Goal: Information Seeking & Learning: Learn about a topic

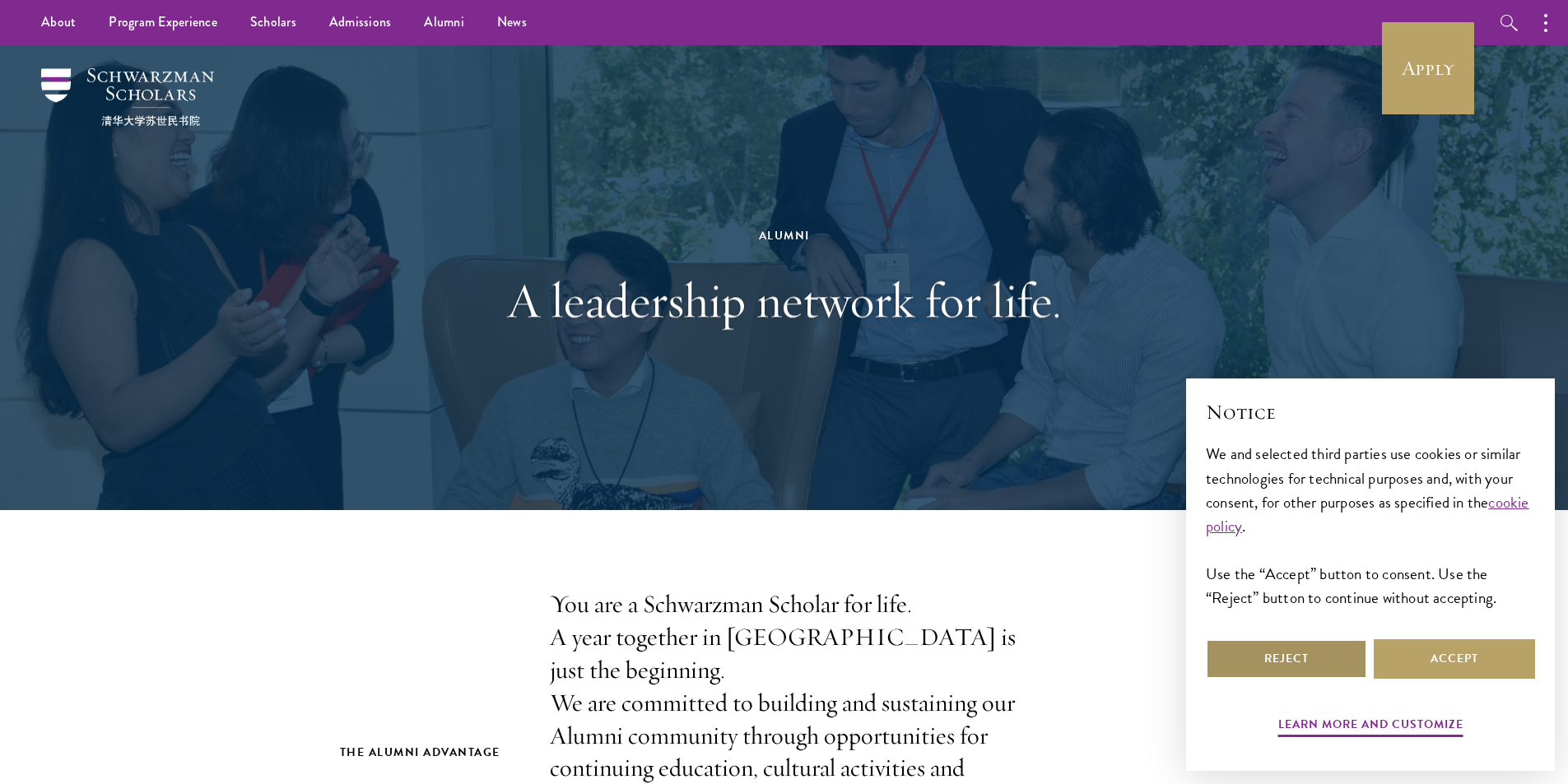
click at [1303, 658] on button "Reject" at bounding box center [1286, 660] width 161 height 40
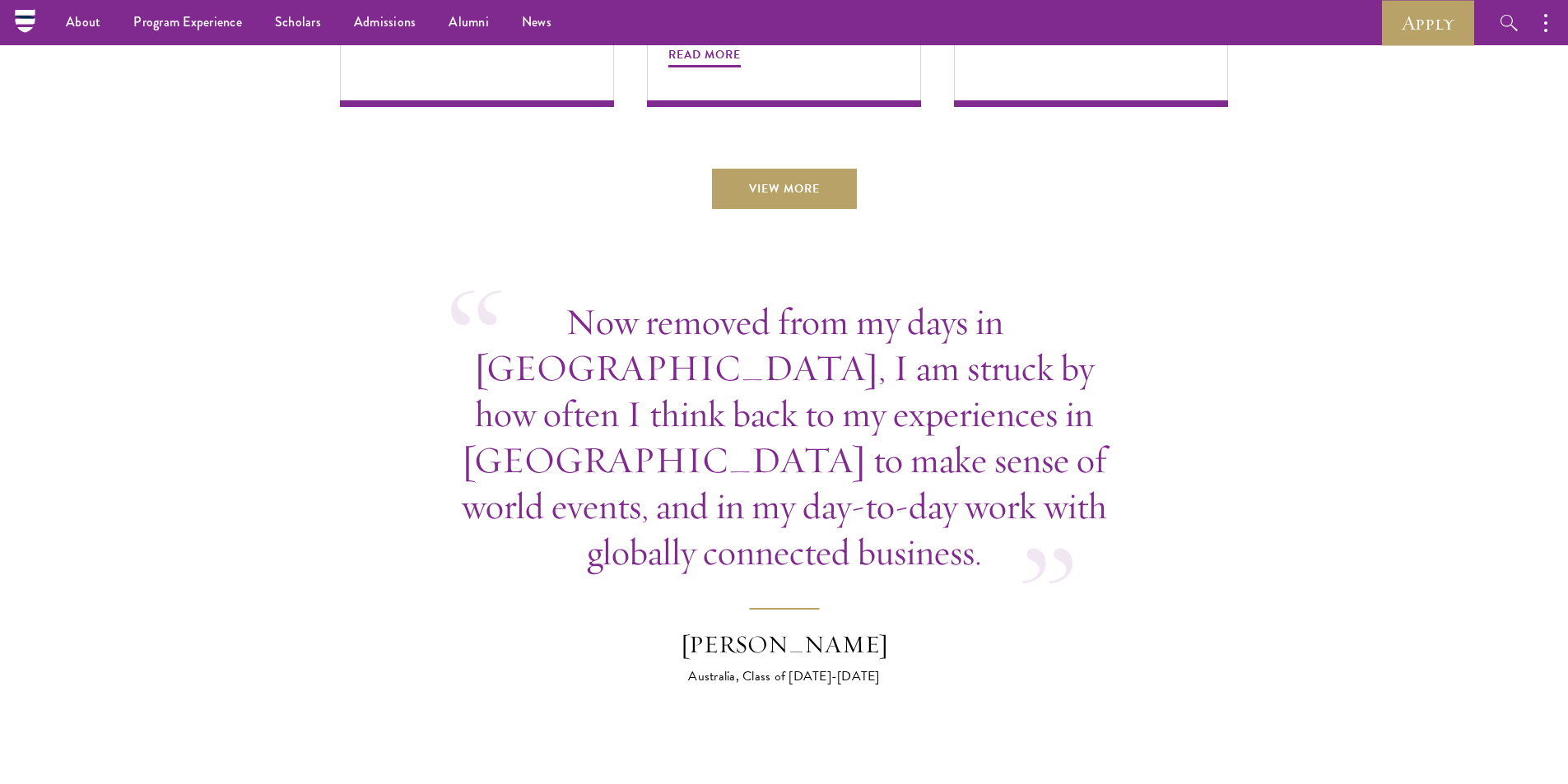
scroll to position [5451, 0]
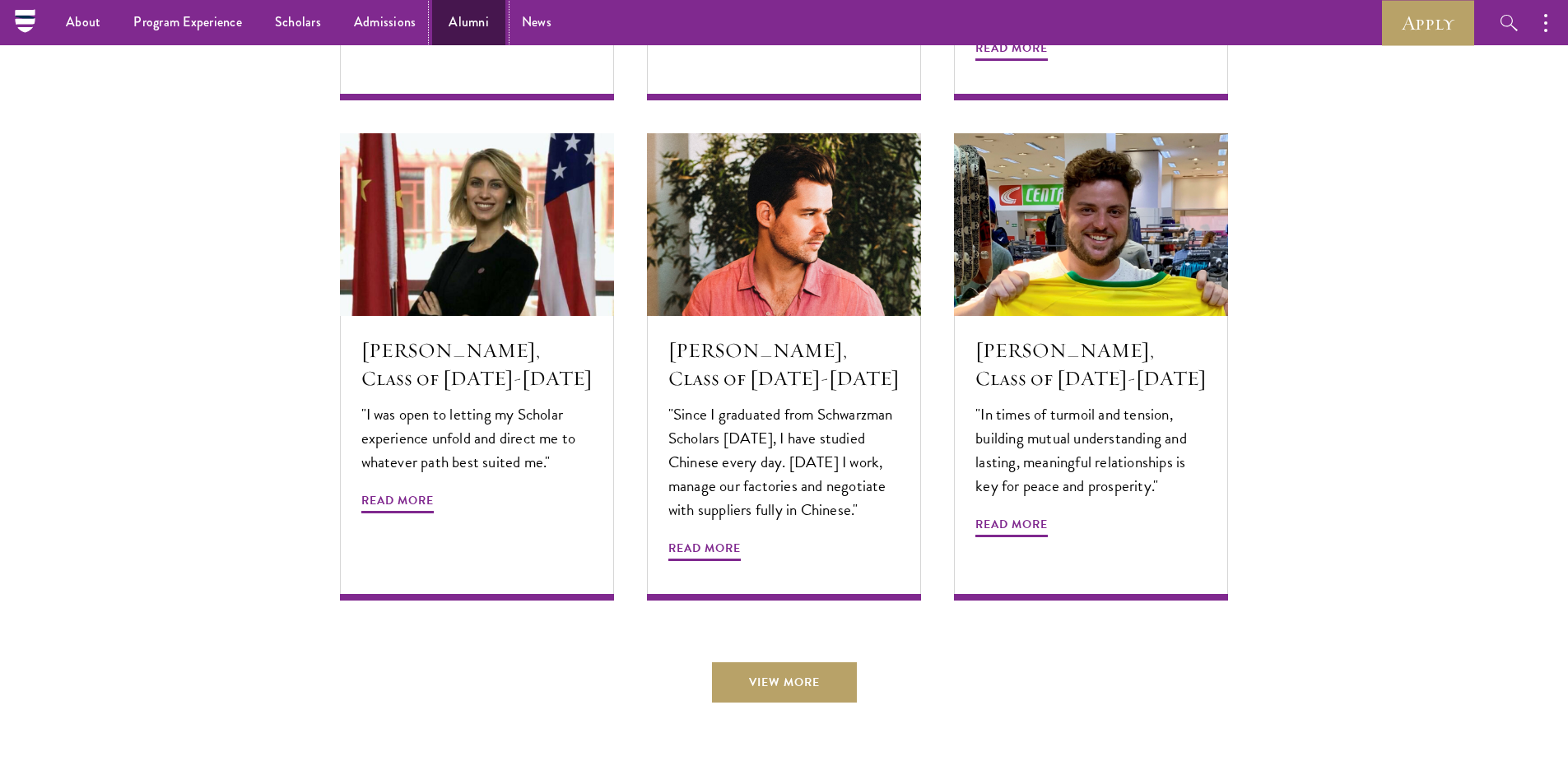
click at [462, 23] on link "Alumni" at bounding box center [469, 22] width 73 height 46
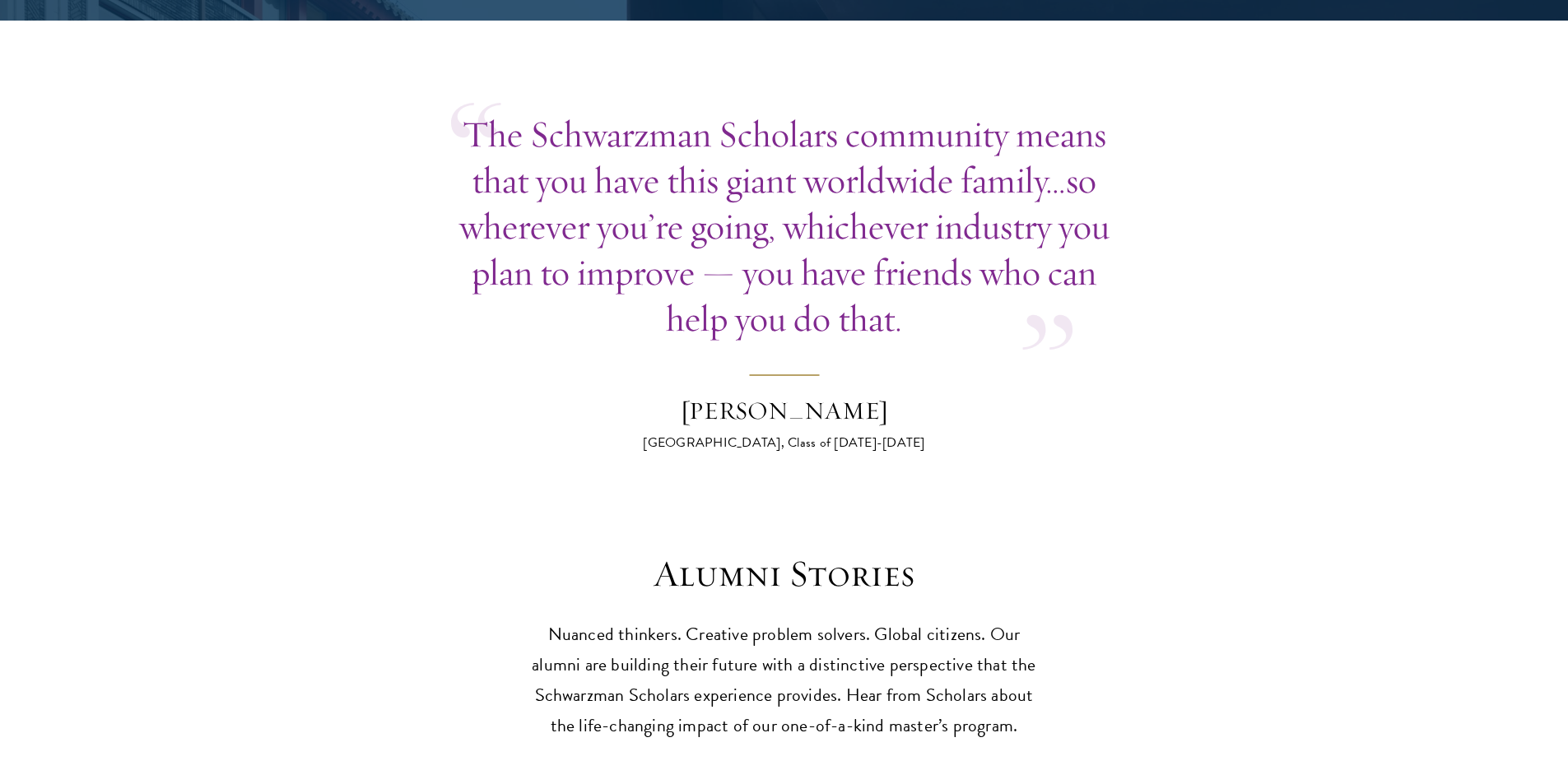
scroll to position [4444, 0]
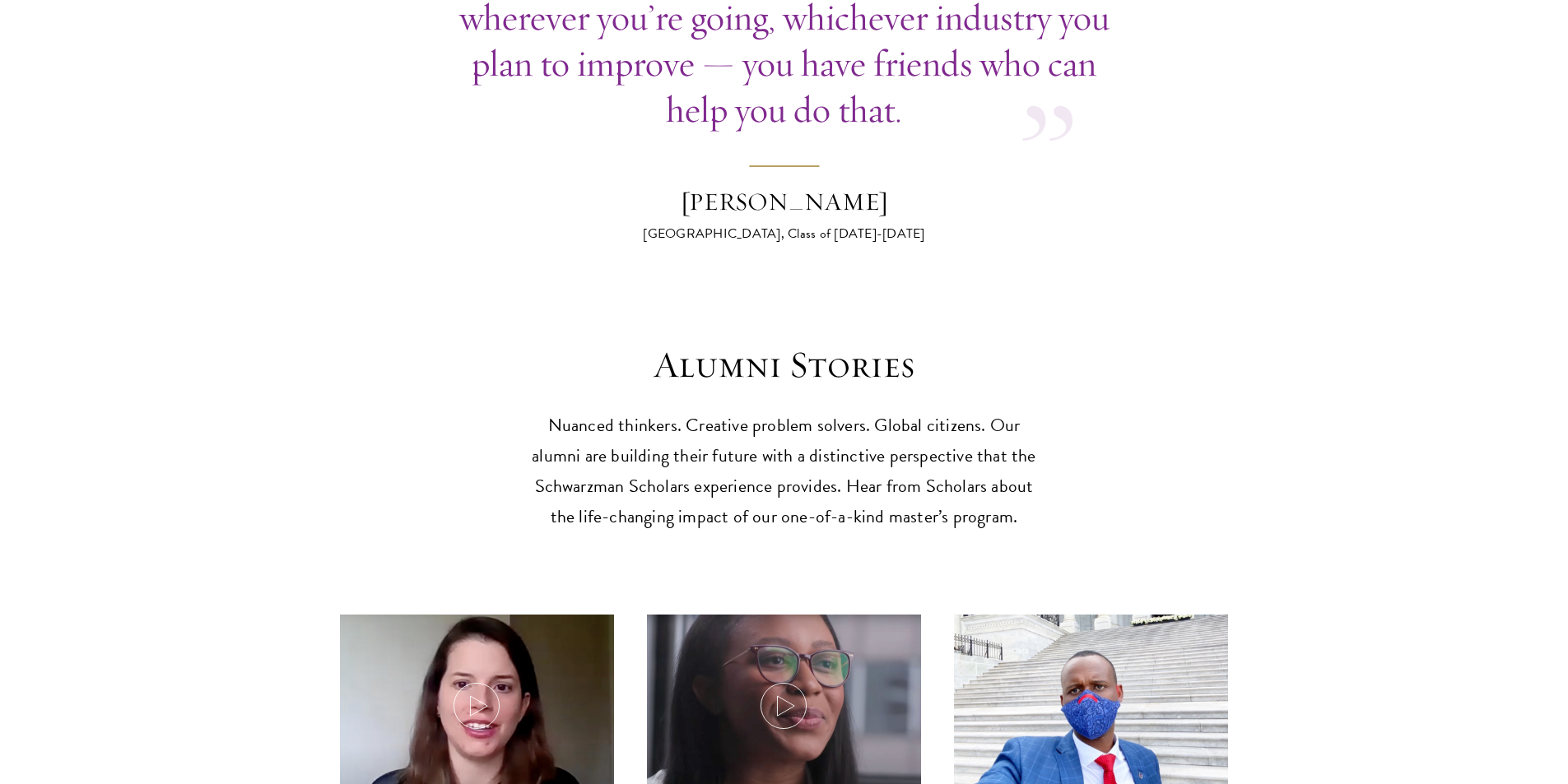
click at [786, 345] on h3 "Alumni Stories" at bounding box center [784, 366] width 510 height 46
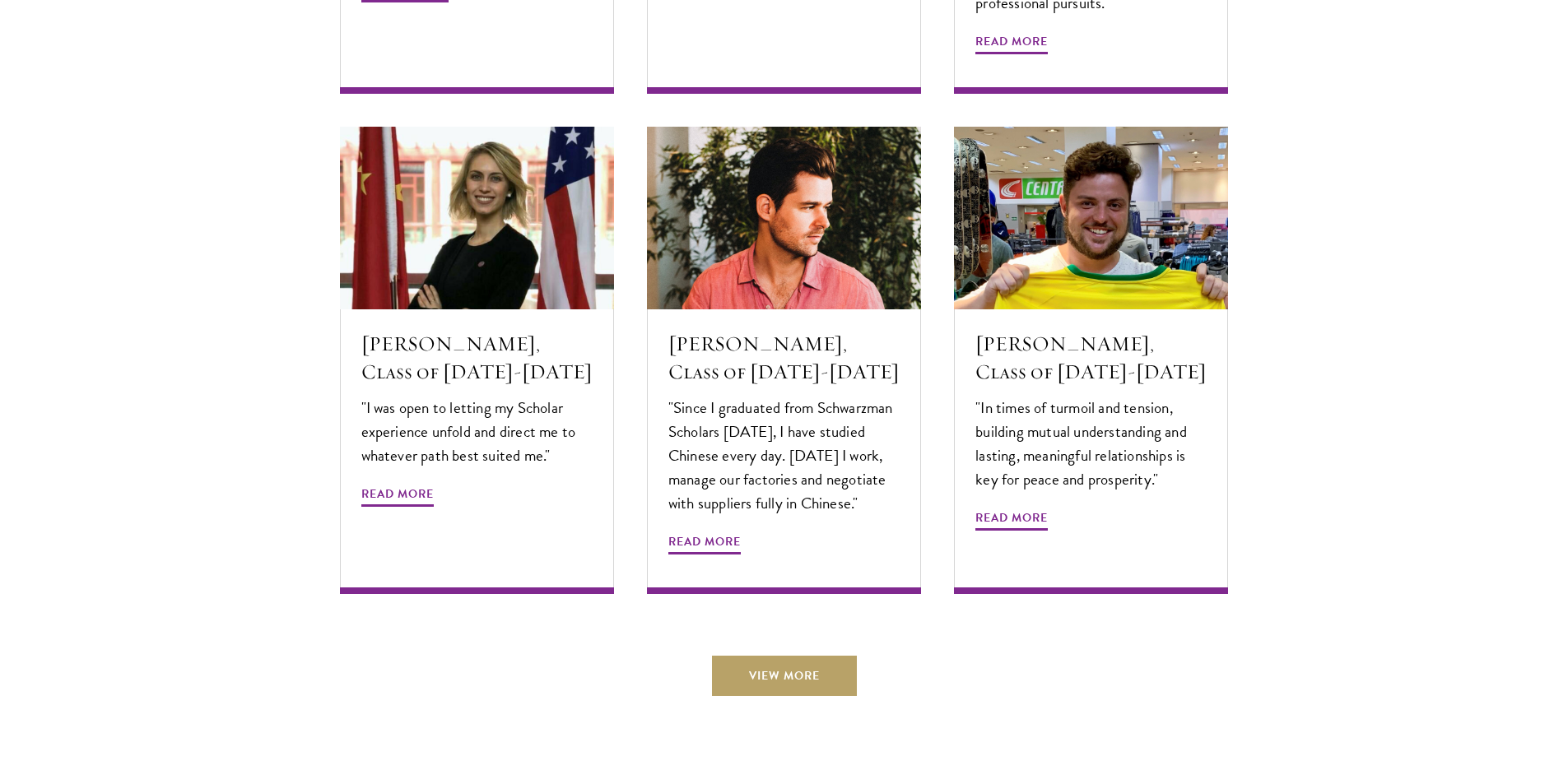
scroll to position [5596, 0]
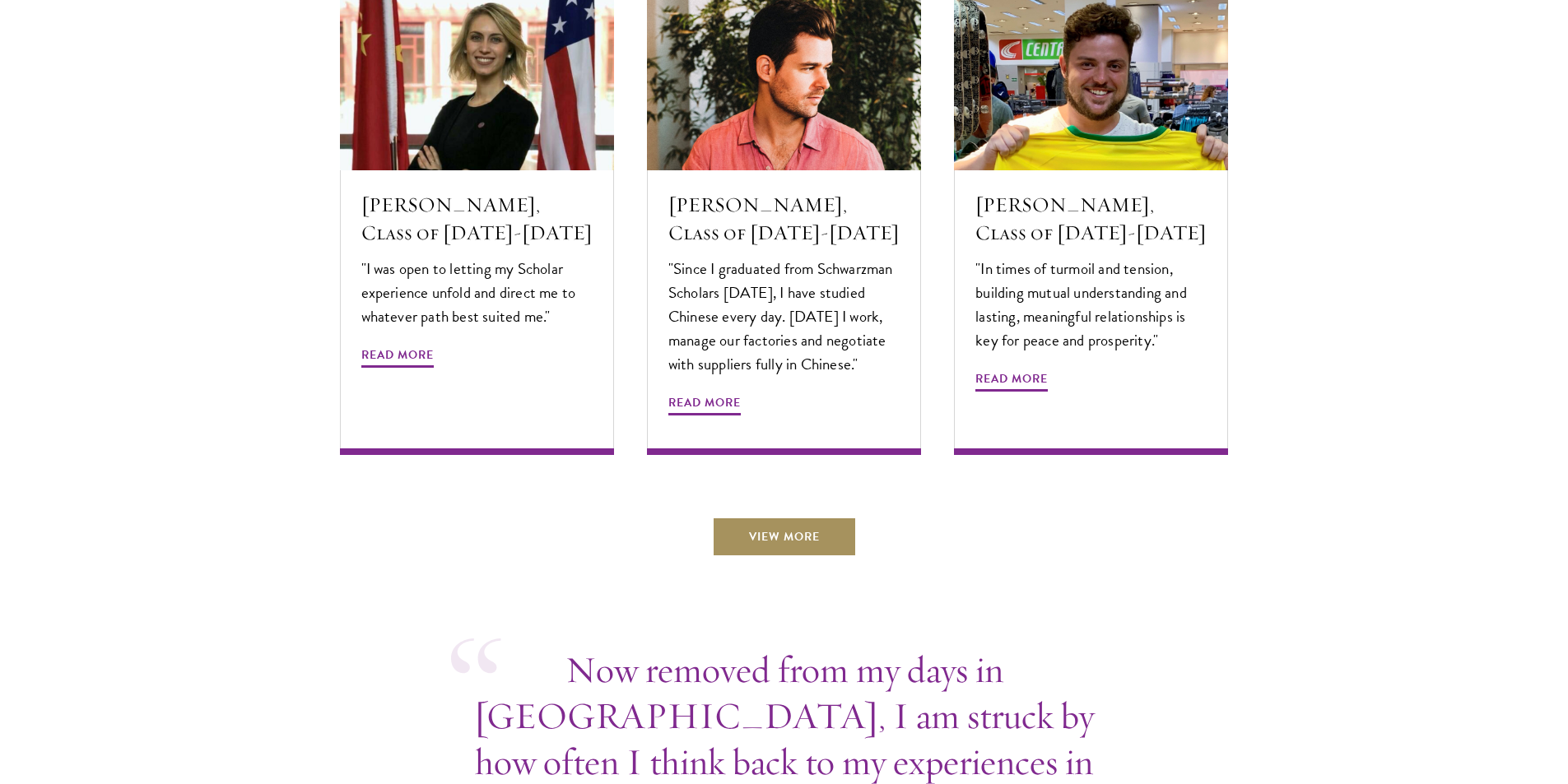
click at [791, 517] on link "View More" at bounding box center [784, 537] width 145 height 40
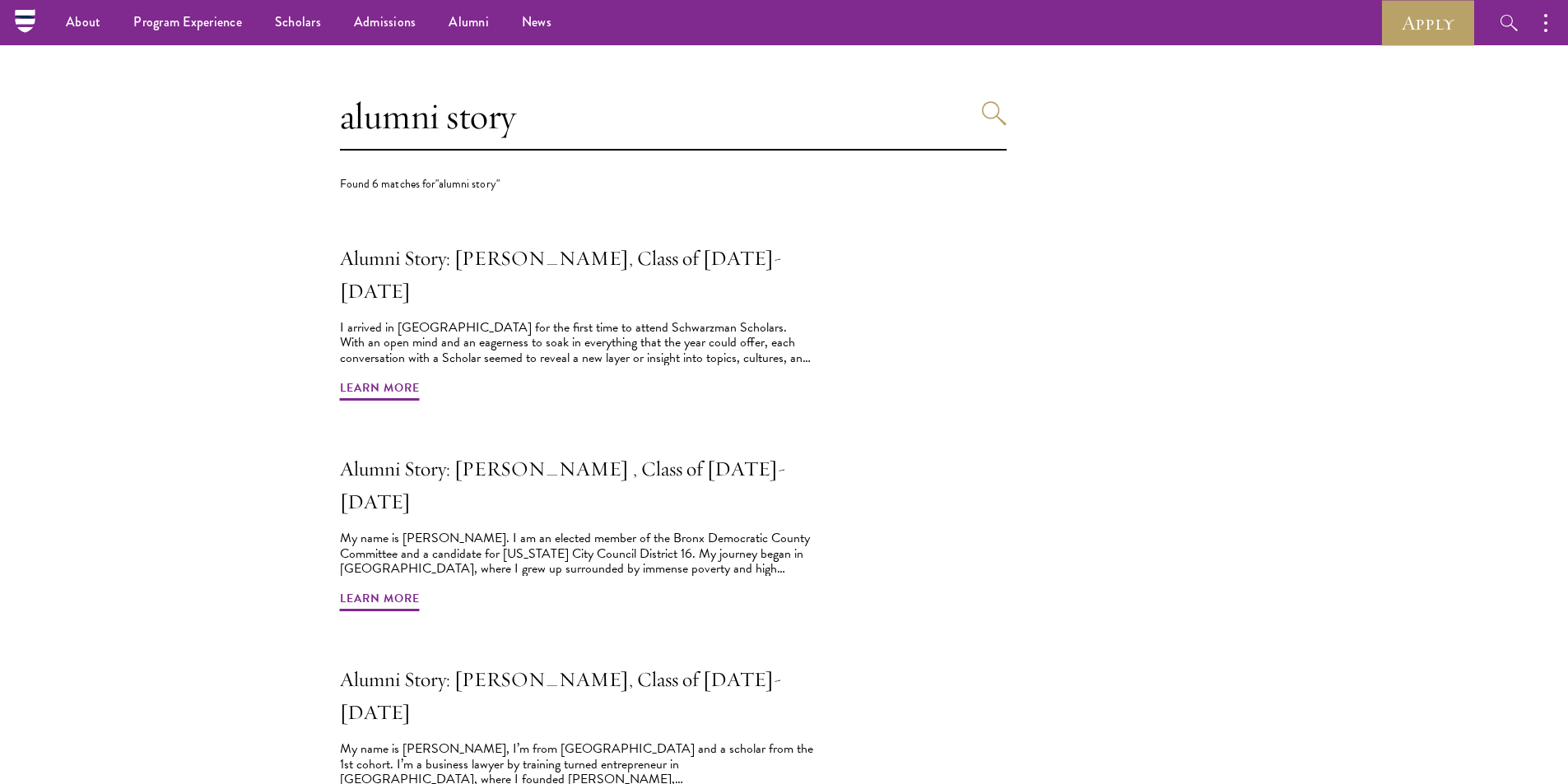
scroll to position [158, 0]
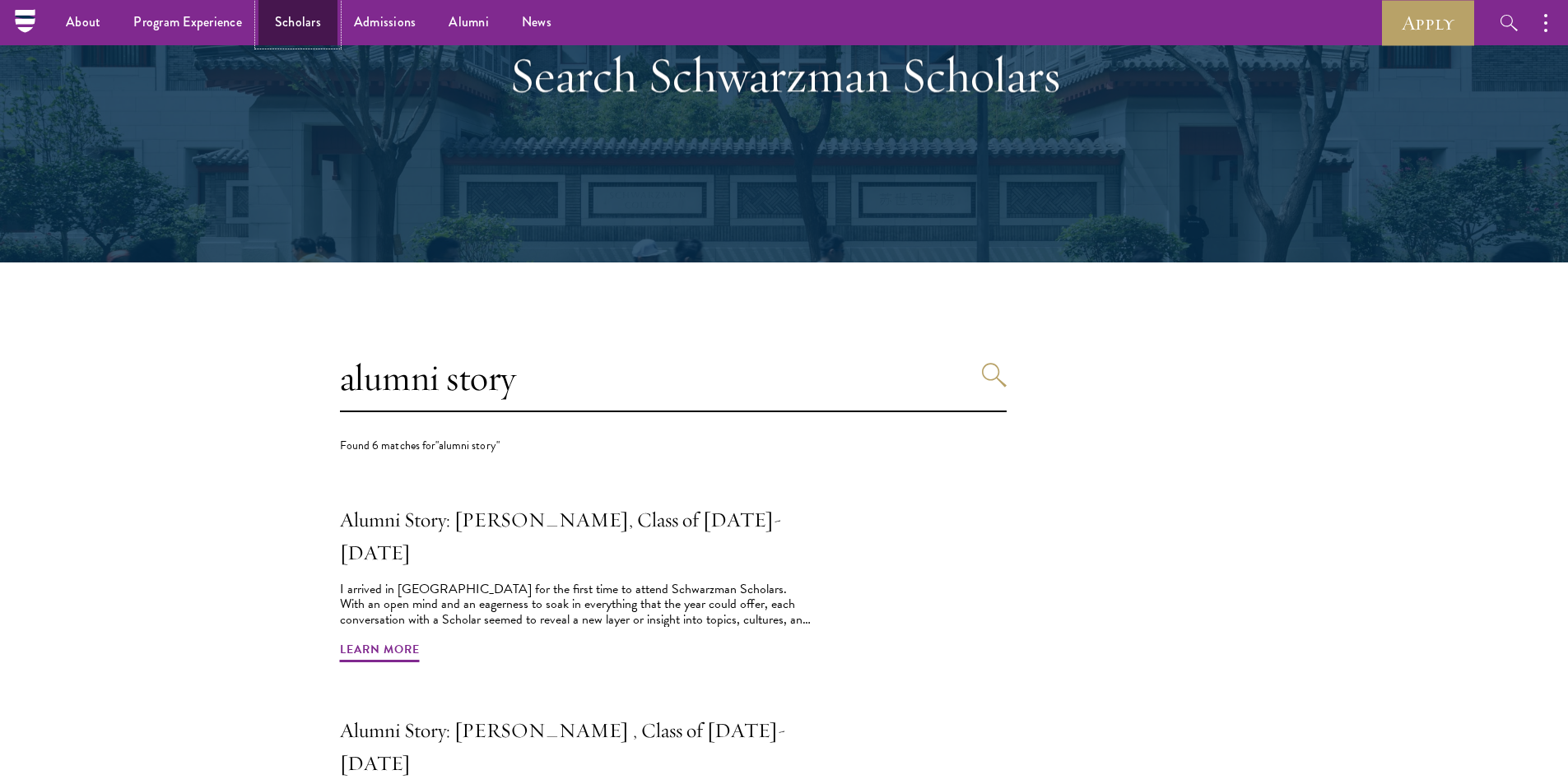
click at [284, 31] on link "Scholars" at bounding box center [297, 22] width 79 height 46
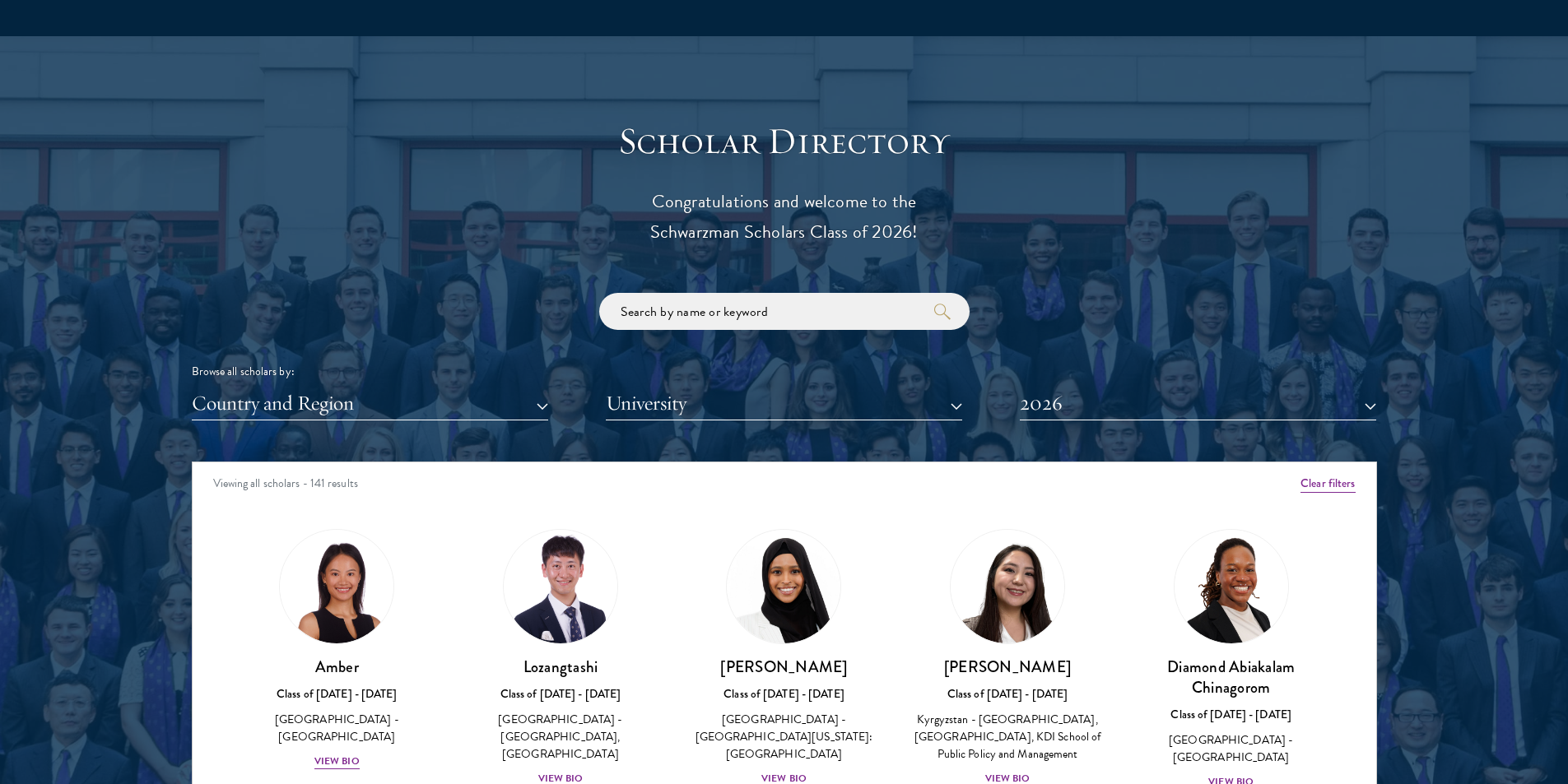
scroll to position [1727, 0]
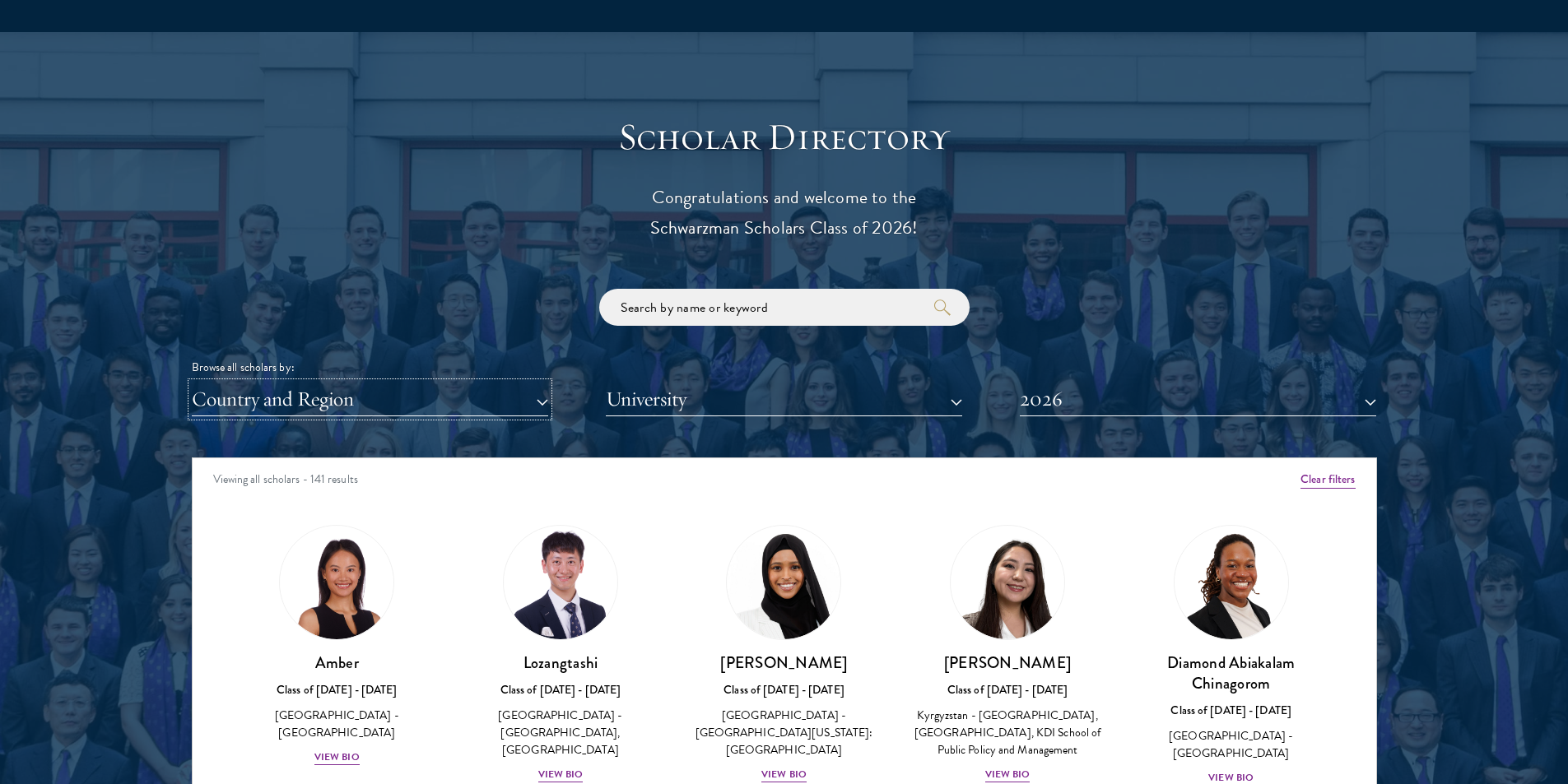
click at [544, 413] on button "Country and Region" at bounding box center [370, 399] width 357 height 34
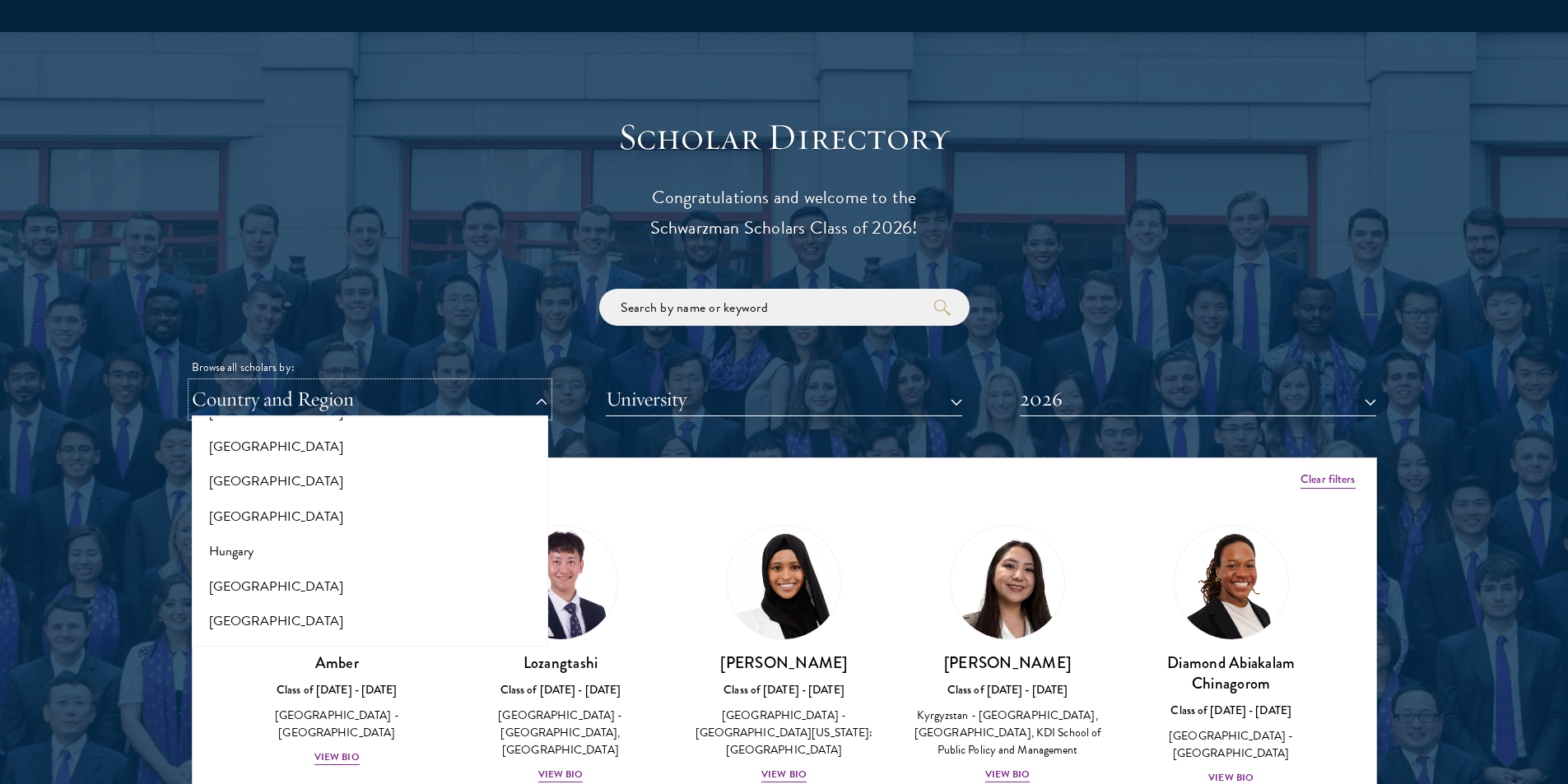
scroll to position [1234, 0]
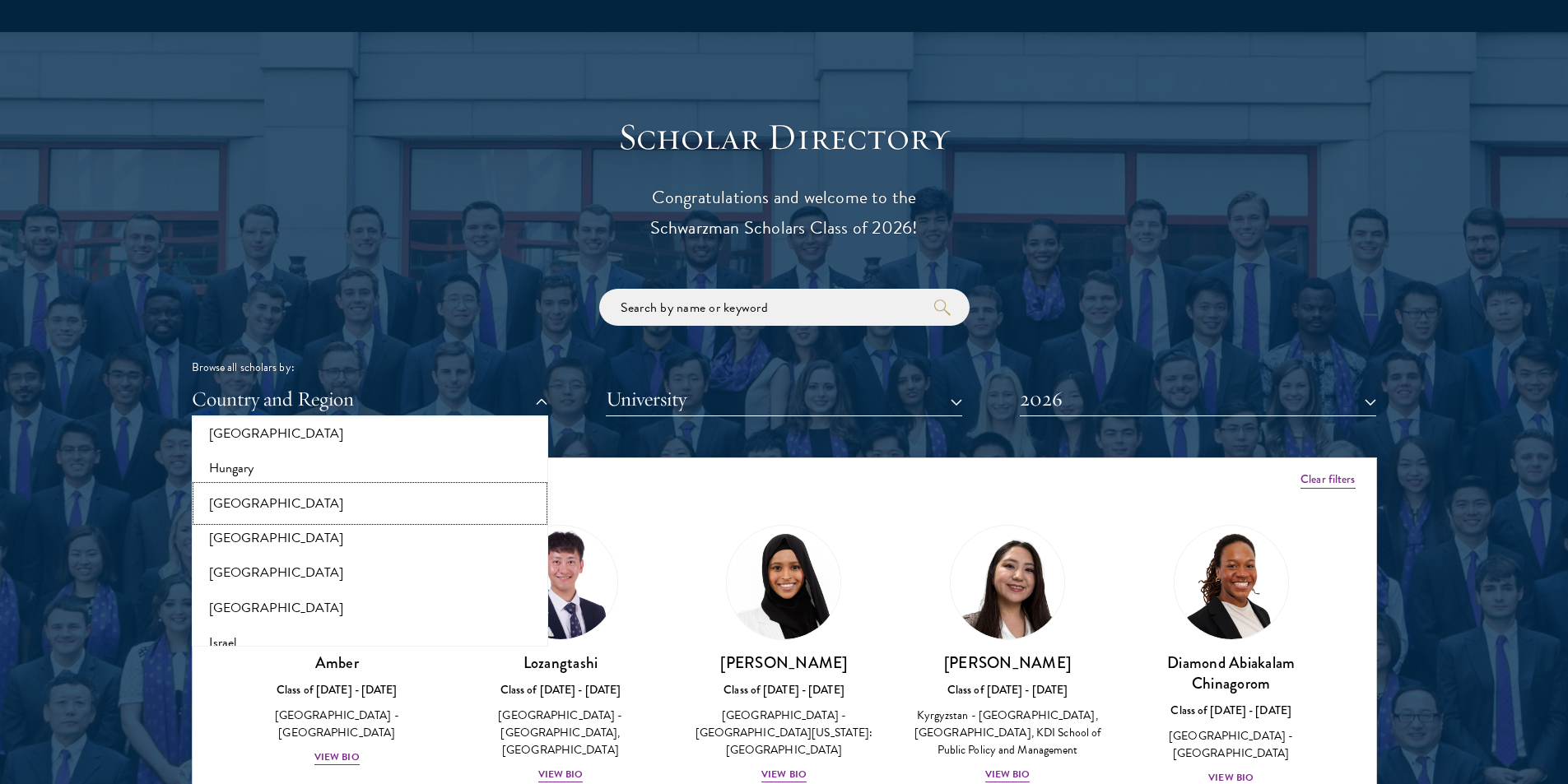
click at [422, 501] on button "[GEOGRAPHIC_DATA]" at bounding box center [370, 504] width 347 height 35
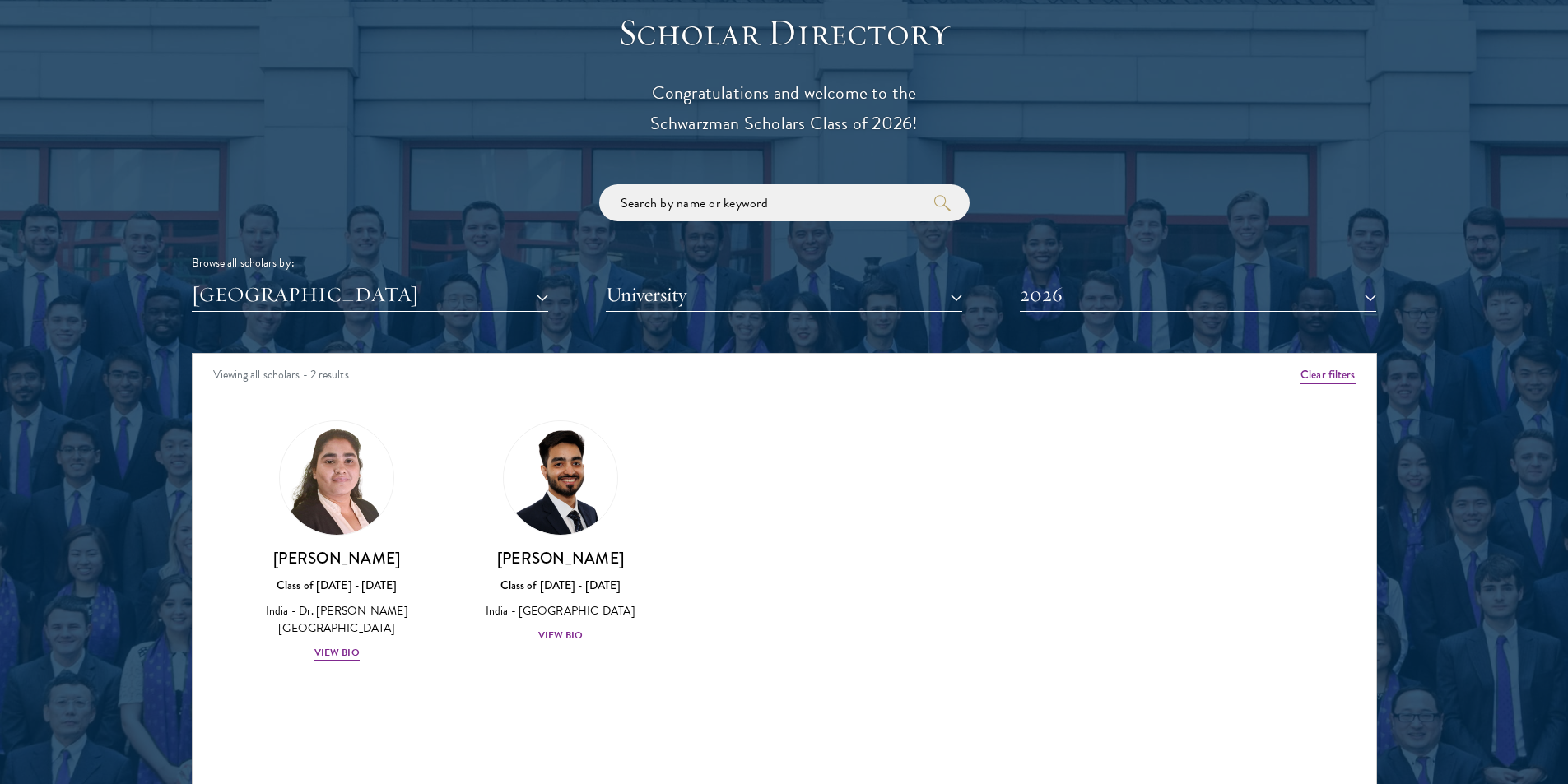
scroll to position [1892, 0]
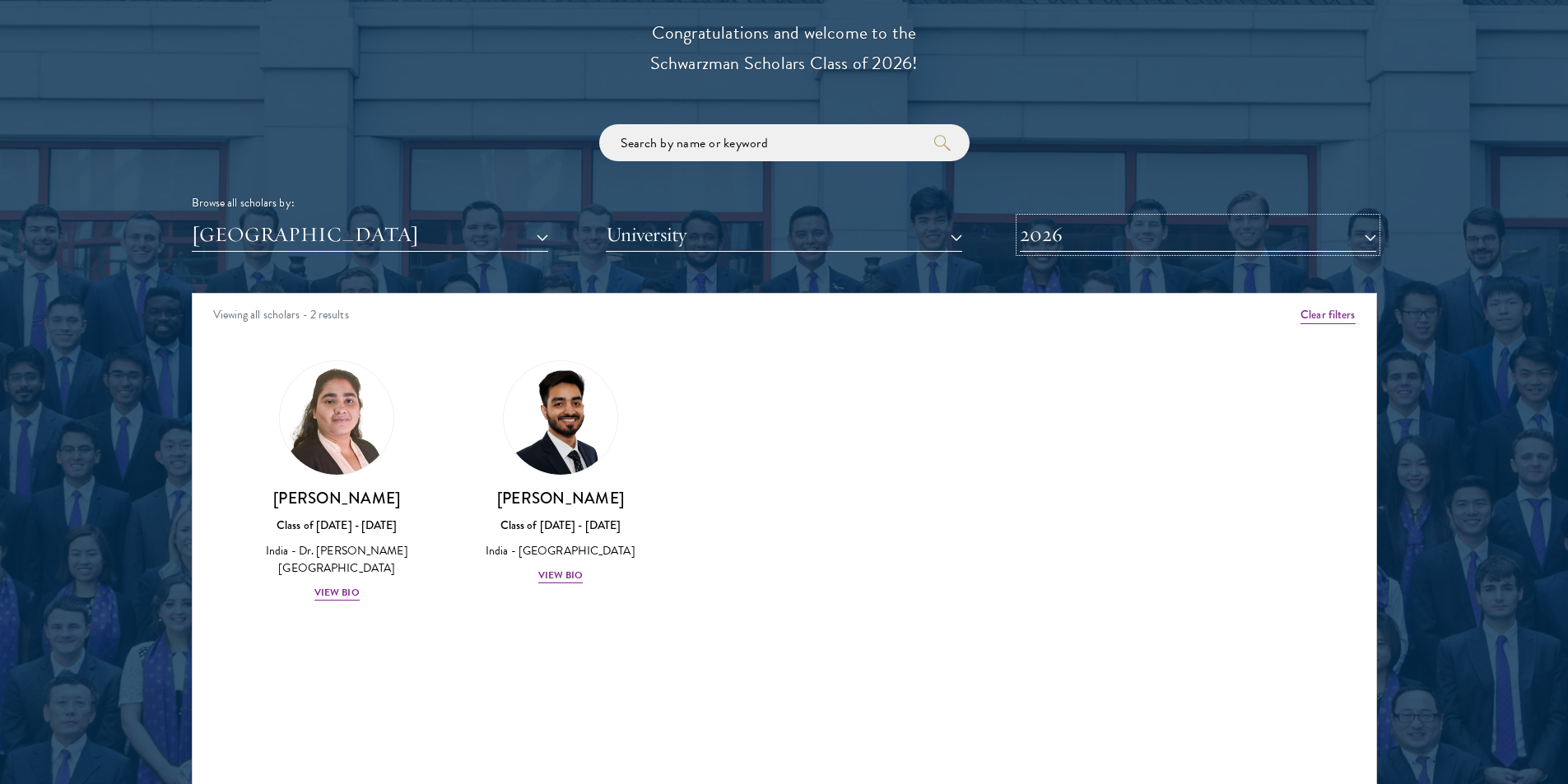
click at [1123, 237] on button "2026" at bounding box center [1198, 235] width 357 height 34
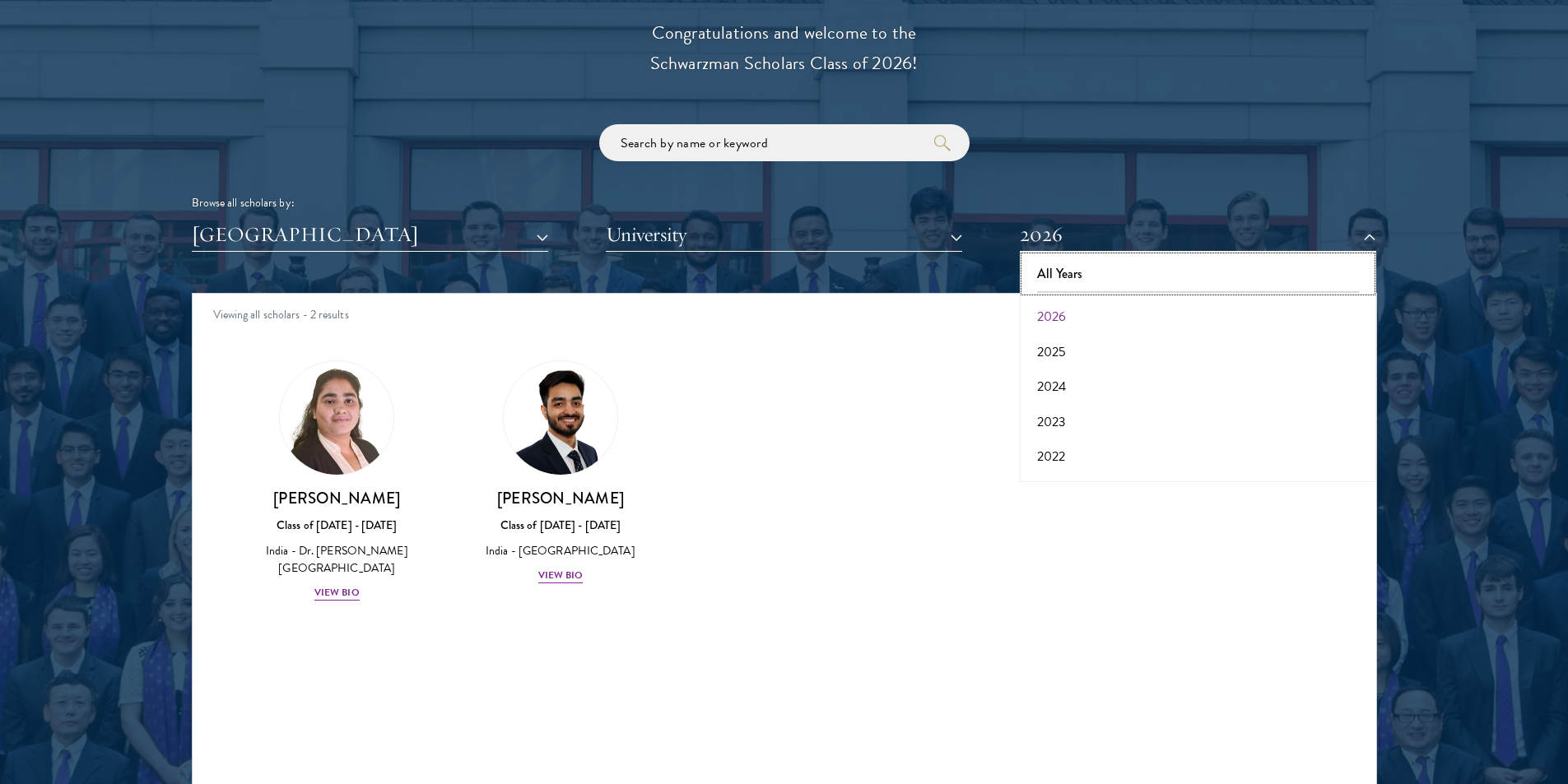
click at [1119, 270] on button "All Years" at bounding box center [1198, 274] width 347 height 35
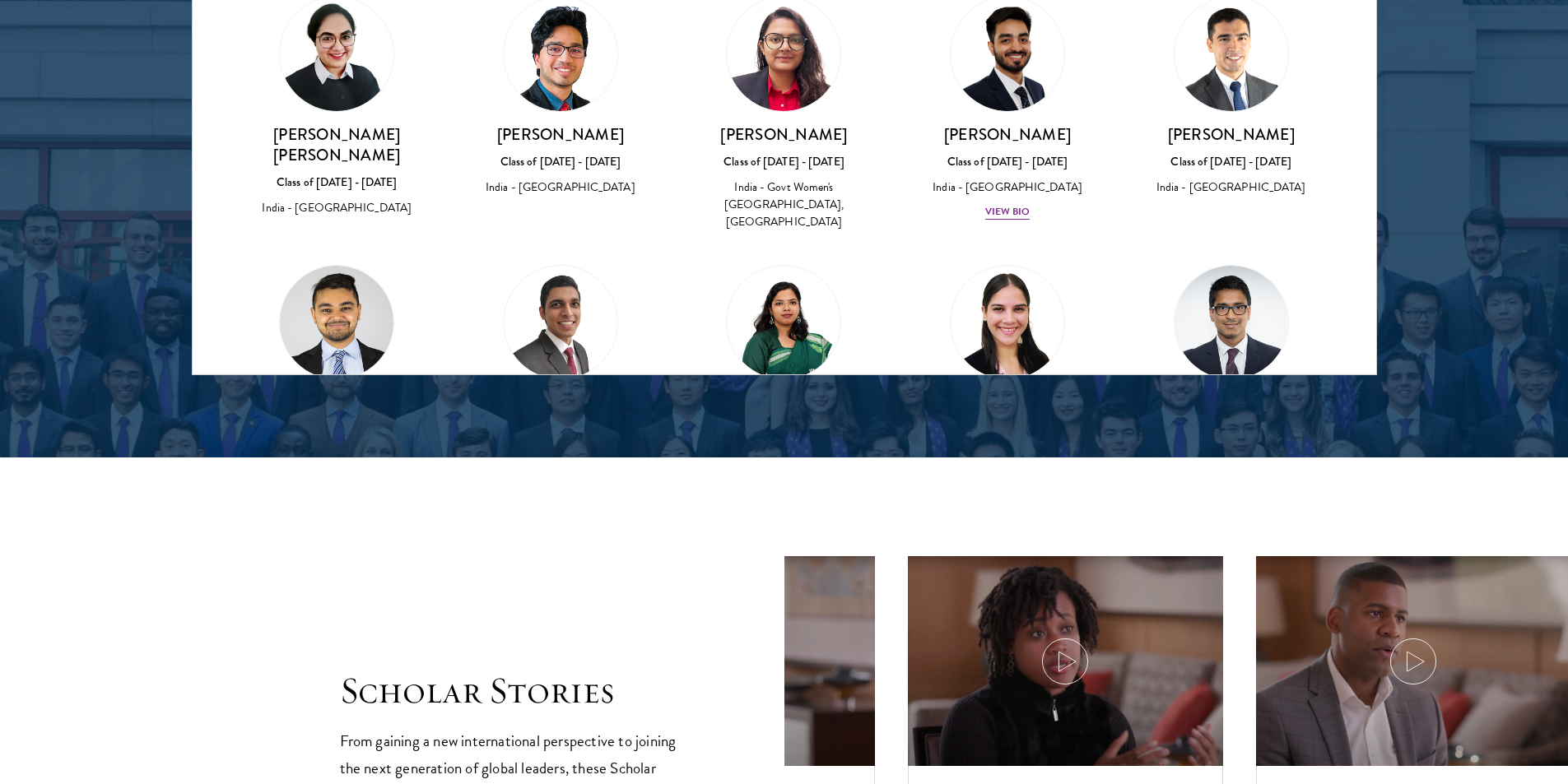
scroll to position [833, 0]
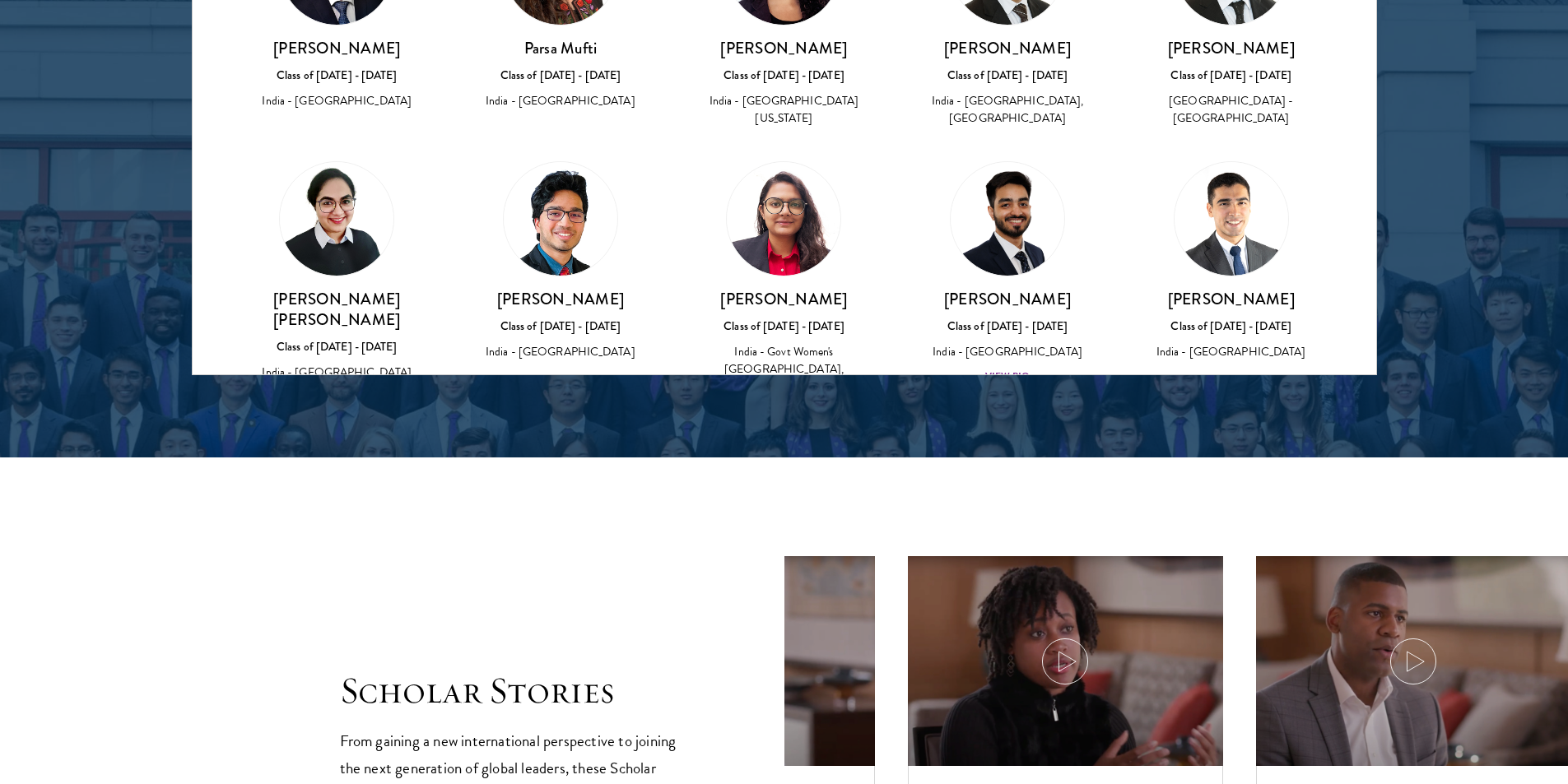
click at [788, 241] on img at bounding box center [783, 218] width 114 height 114
click at [761, 318] on div "Class of [DATE] - [DATE]" at bounding box center [784, 326] width 191 height 17
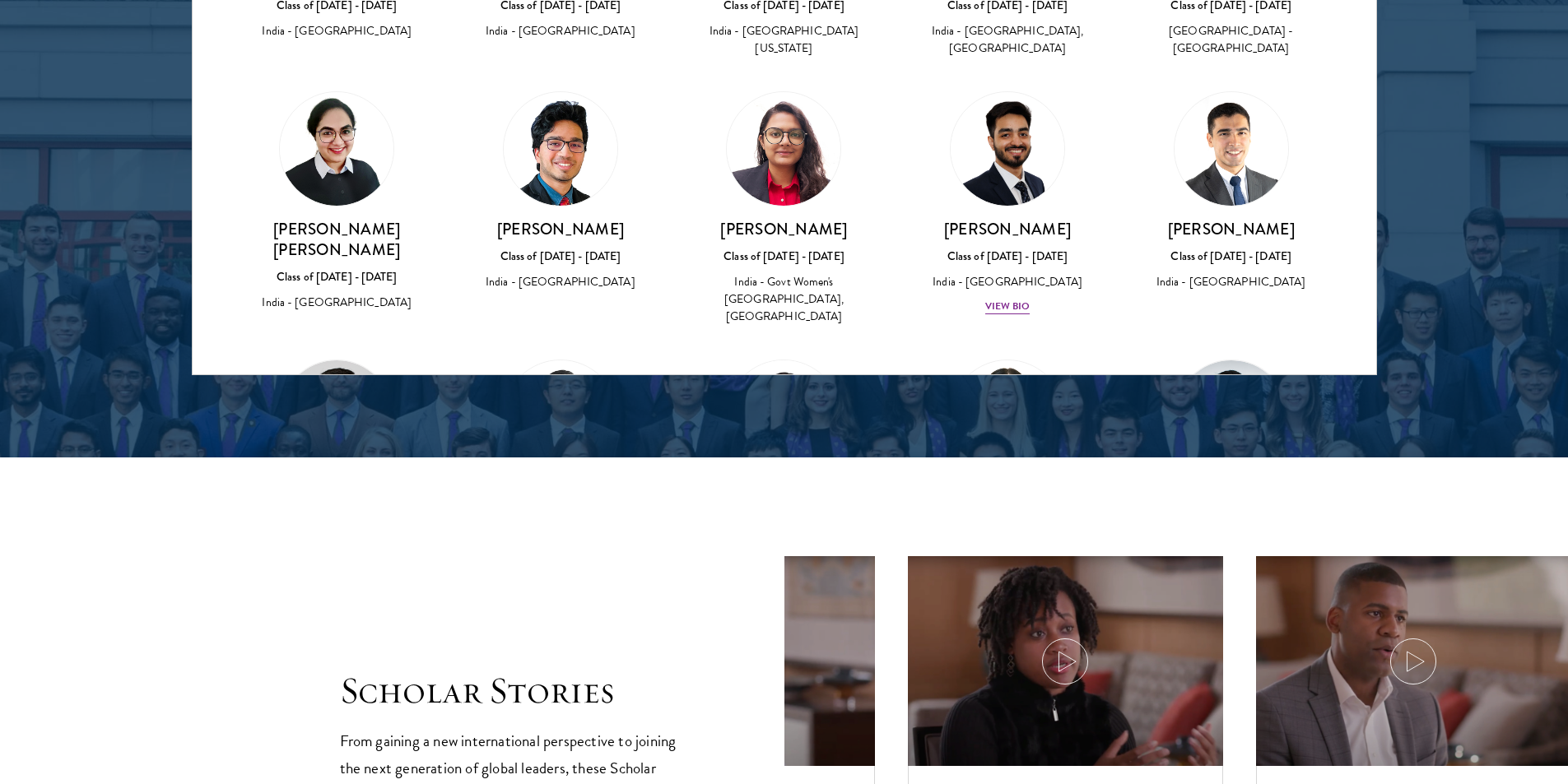
scroll to position [997, 0]
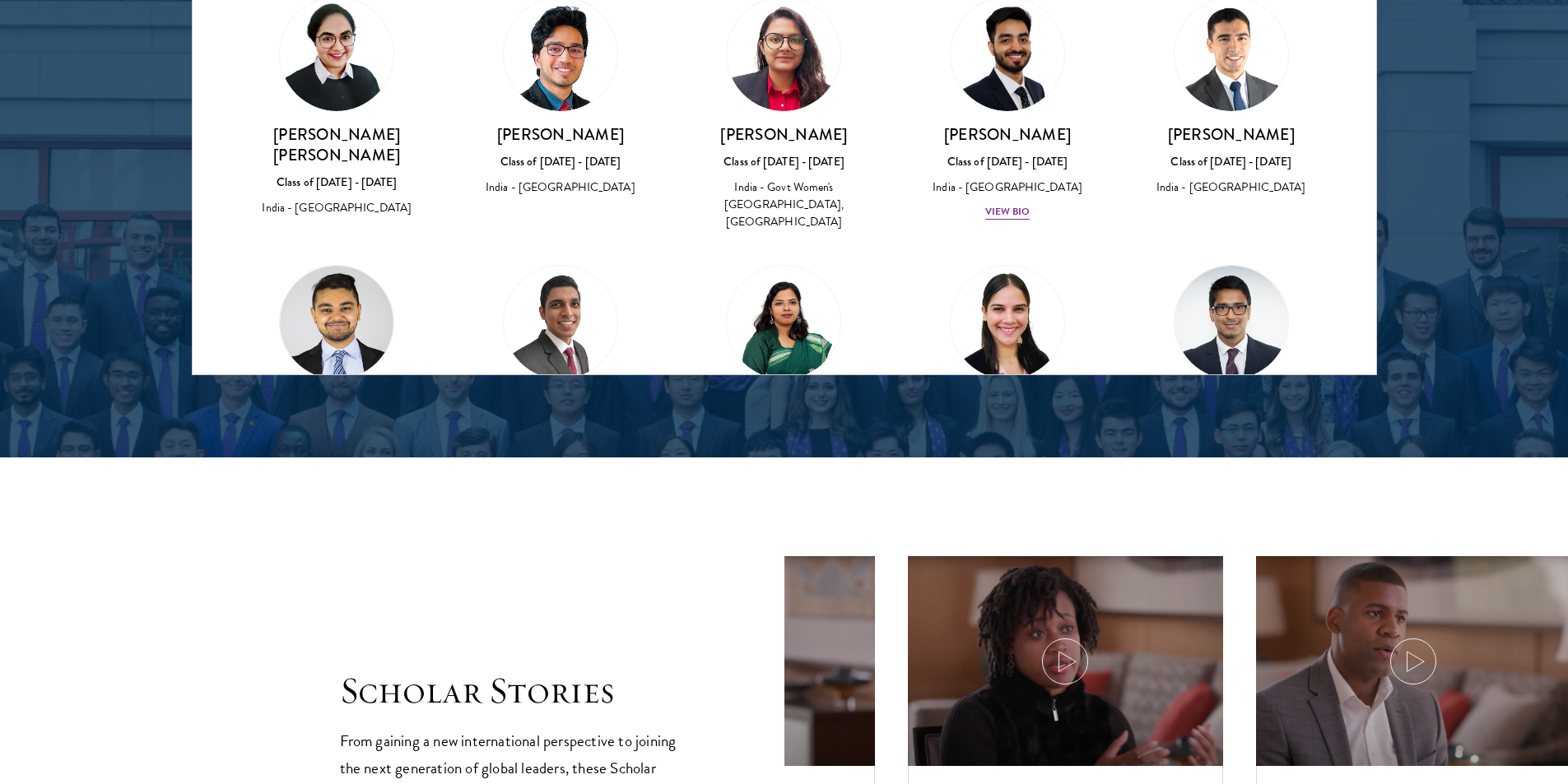
drag, startPoint x: 774, startPoint y: 202, endPoint x: 764, endPoint y: 185, distance: 19.7
click at [773, 199] on div "[PERSON_NAME] Class of [DATE] - [DATE] [GEOGRAPHIC_DATA] - Govt Women's [GEOGRA…" at bounding box center [784, 114] width 224 height 268
click at [764, 185] on div "India - Govt Women's [GEOGRAPHIC_DATA], [GEOGRAPHIC_DATA]" at bounding box center [784, 204] width 191 height 51
click at [895, 180] on div "[PERSON_NAME] Class of [DATE] - [DATE] [GEOGRAPHIC_DATA] - [GEOGRAPHIC_DATA] Vi…" at bounding box center [1007, 109] width 224 height 257
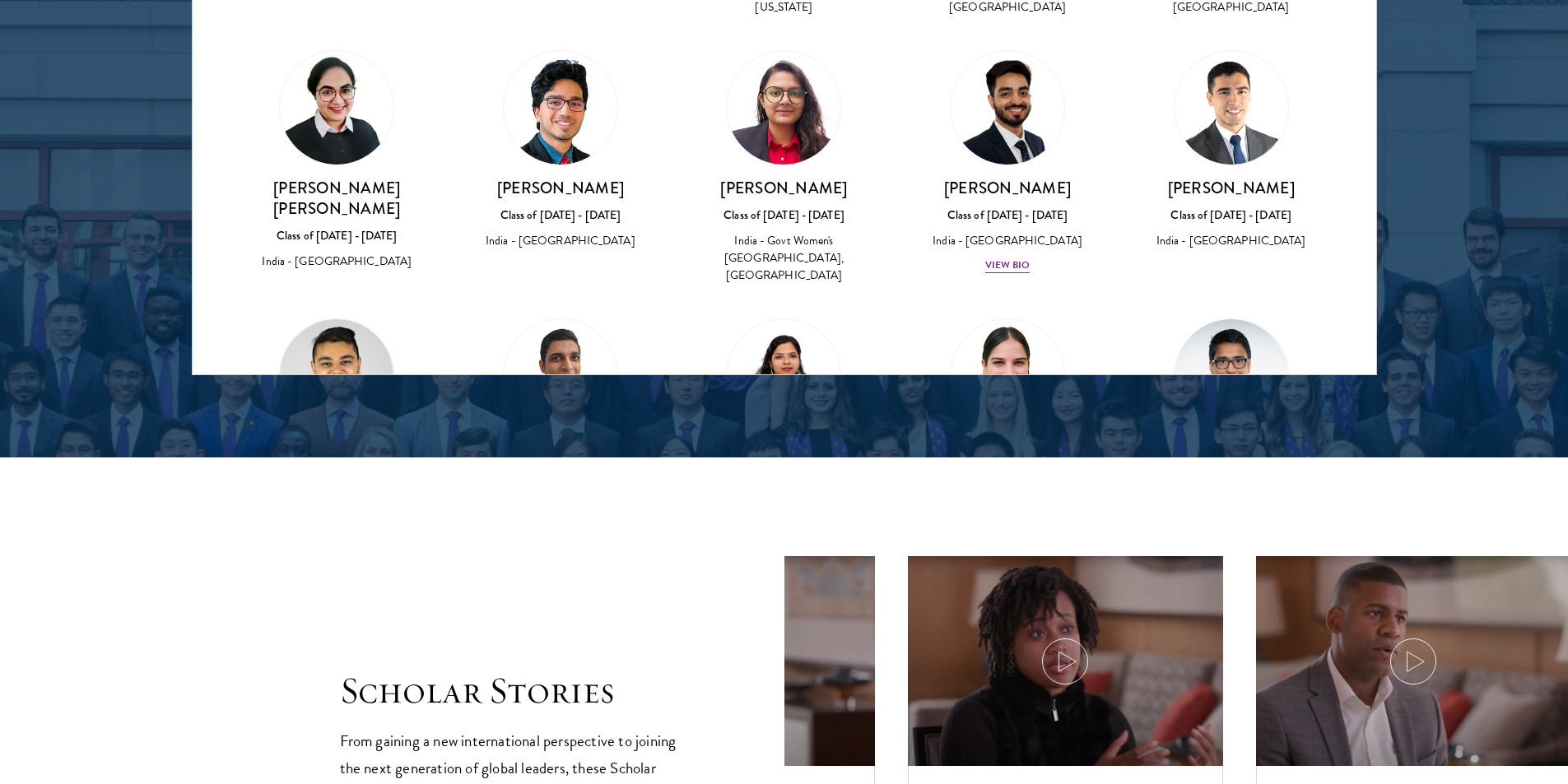
scroll to position [915, 0]
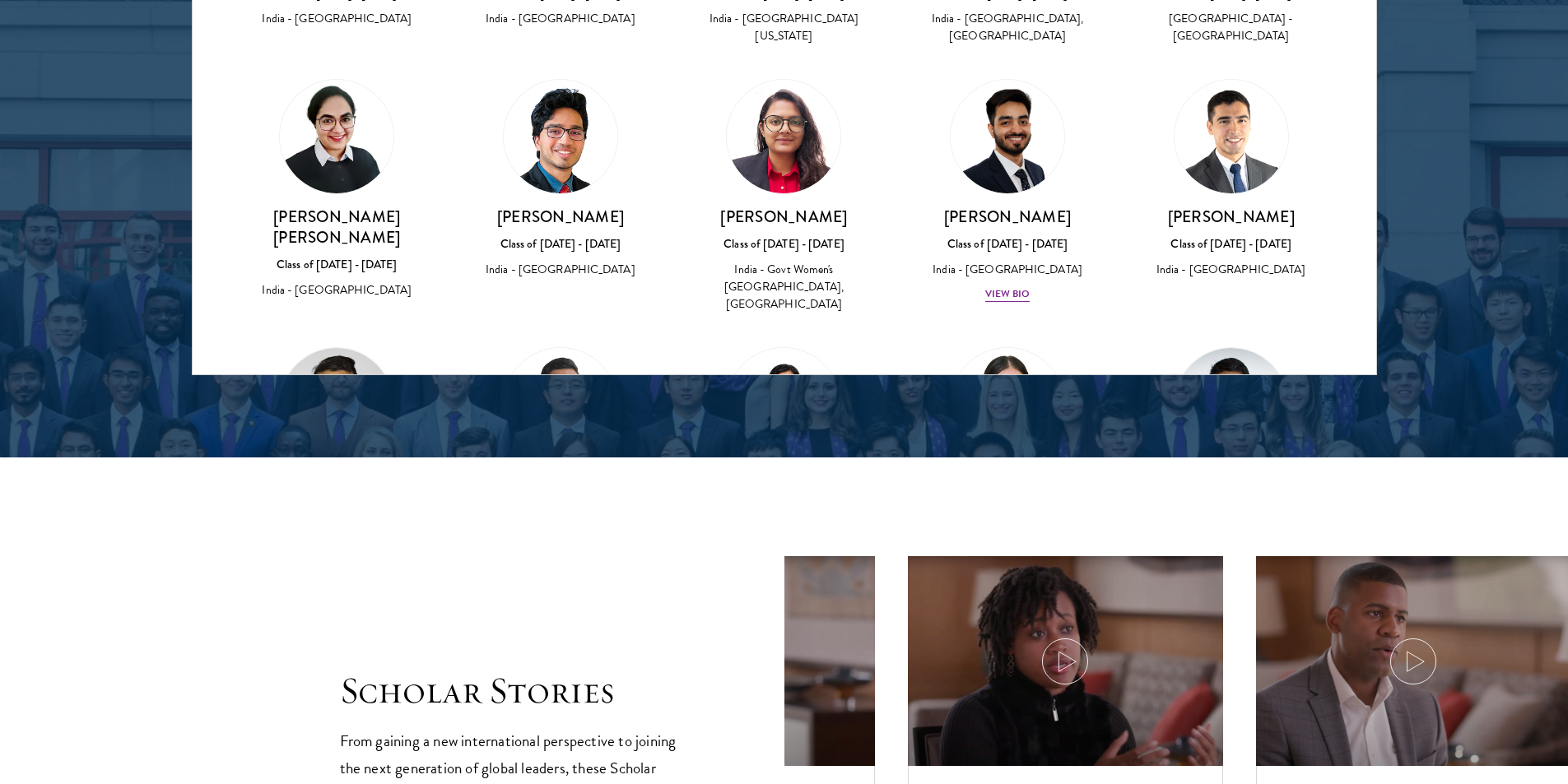
click at [347, 111] on img at bounding box center [336, 136] width 114 height 114
click at [347, 110] on img at bounding box center [336, 136] width 114 height 114
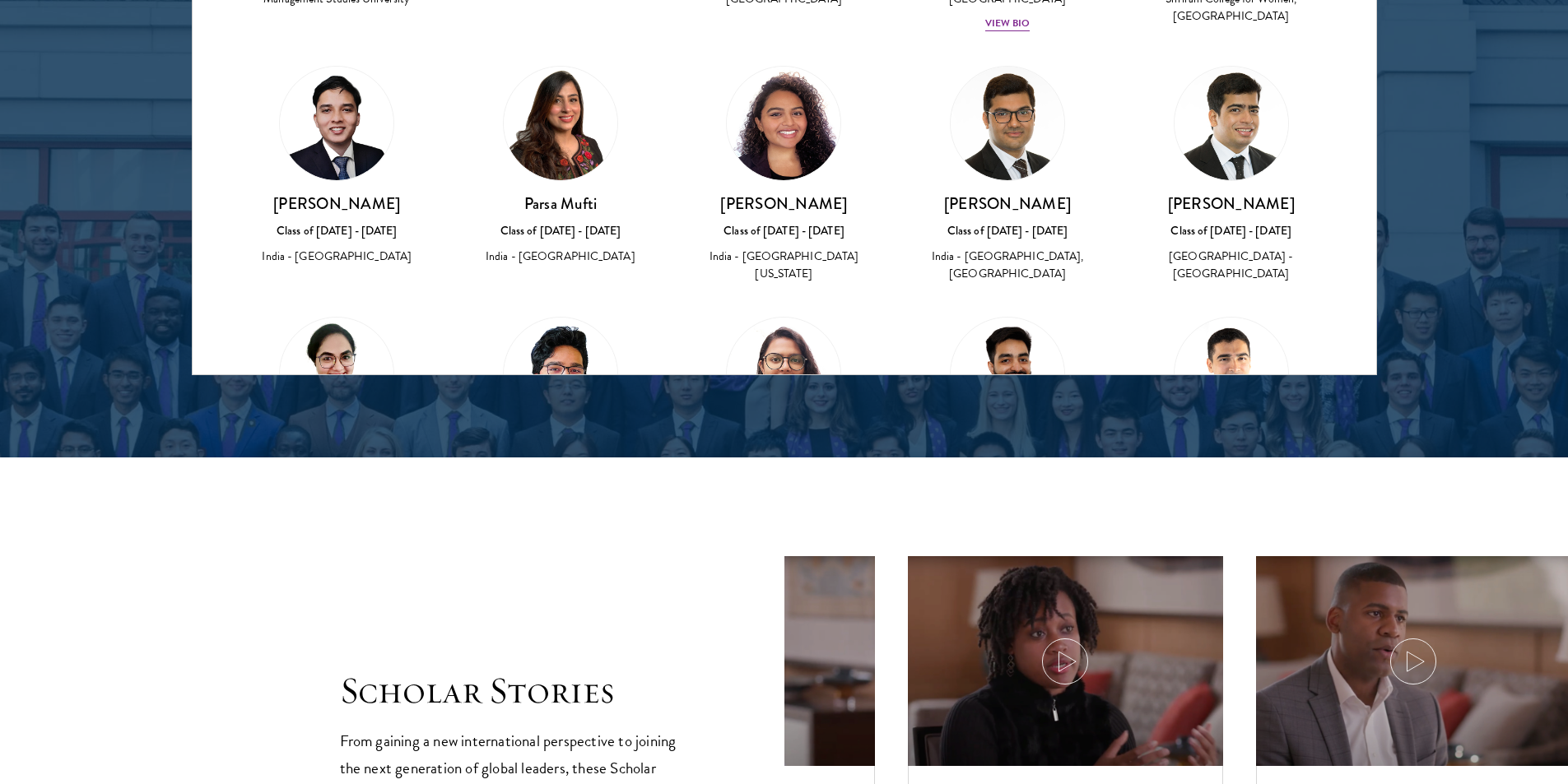
scroll to position [668, 0]
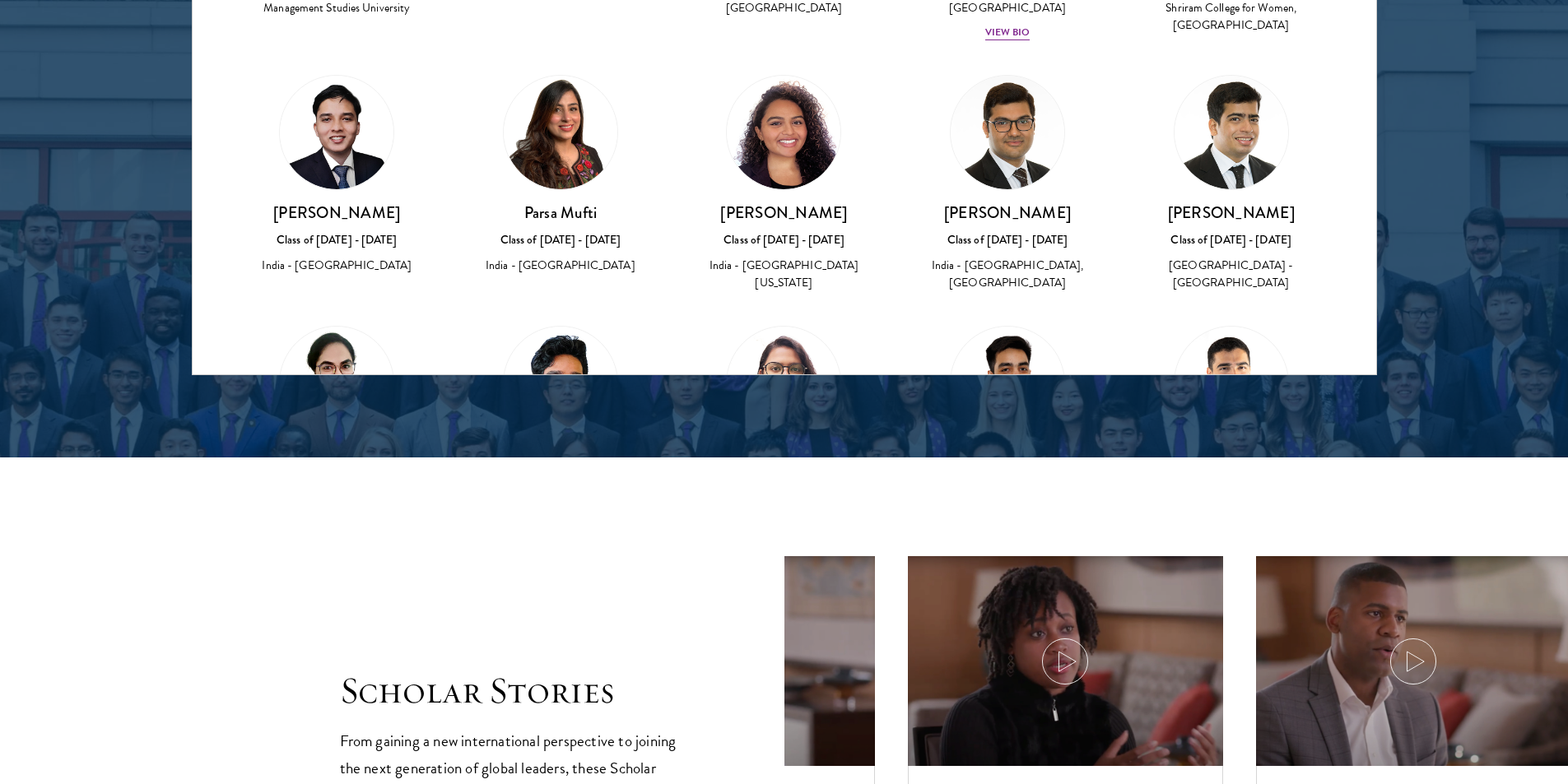
click at [863, 202] on h3 "[PERSON_NAME]" at bounding box center [784, 212] width 191 height 21
click at [768, 125] on img at bounding box center [783, 132] width 114 height 114
click at [1000, 125] on img at bounding box center [1007, 132] width 114 height 114
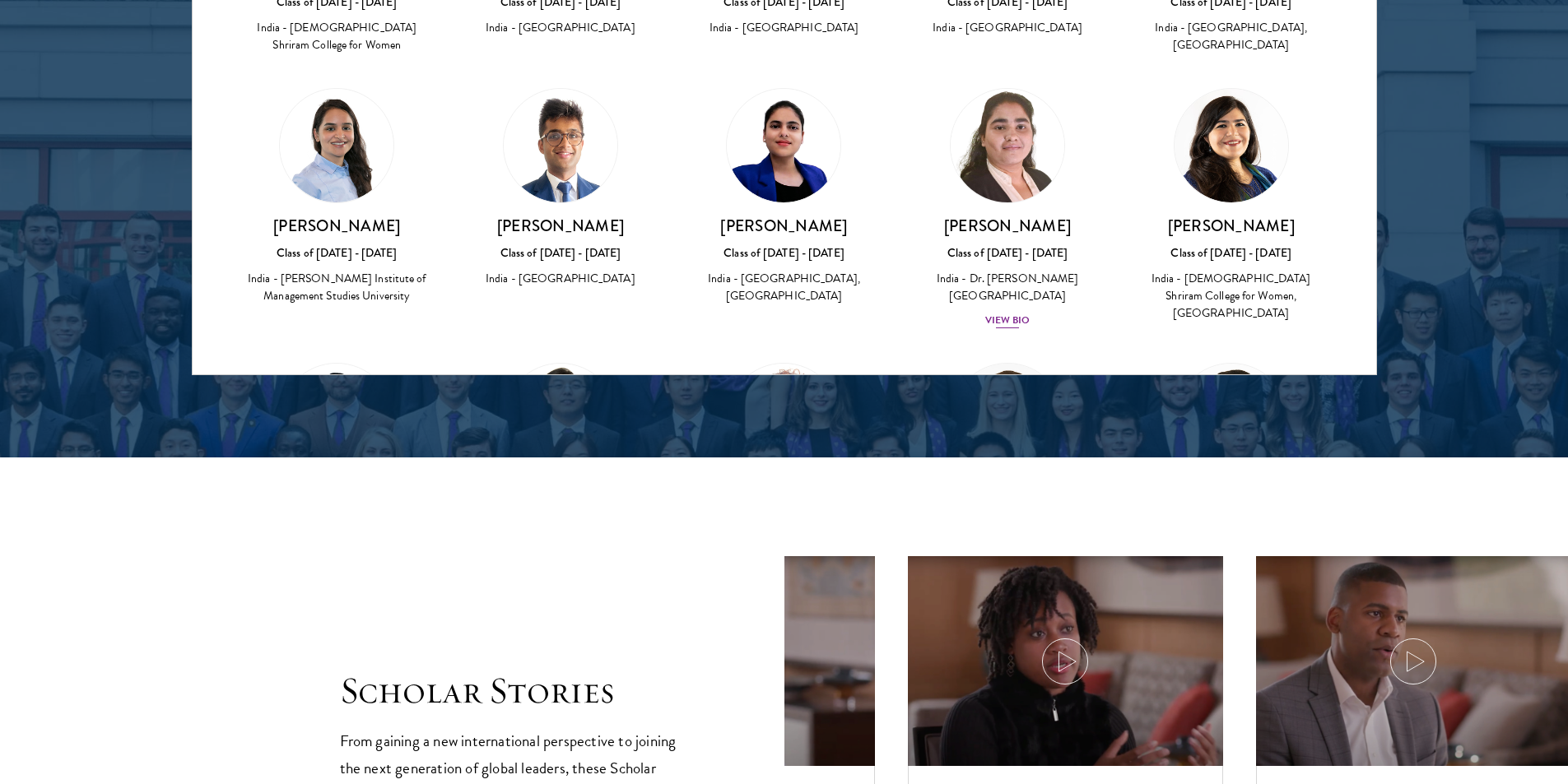
scroll to position [339, 0]
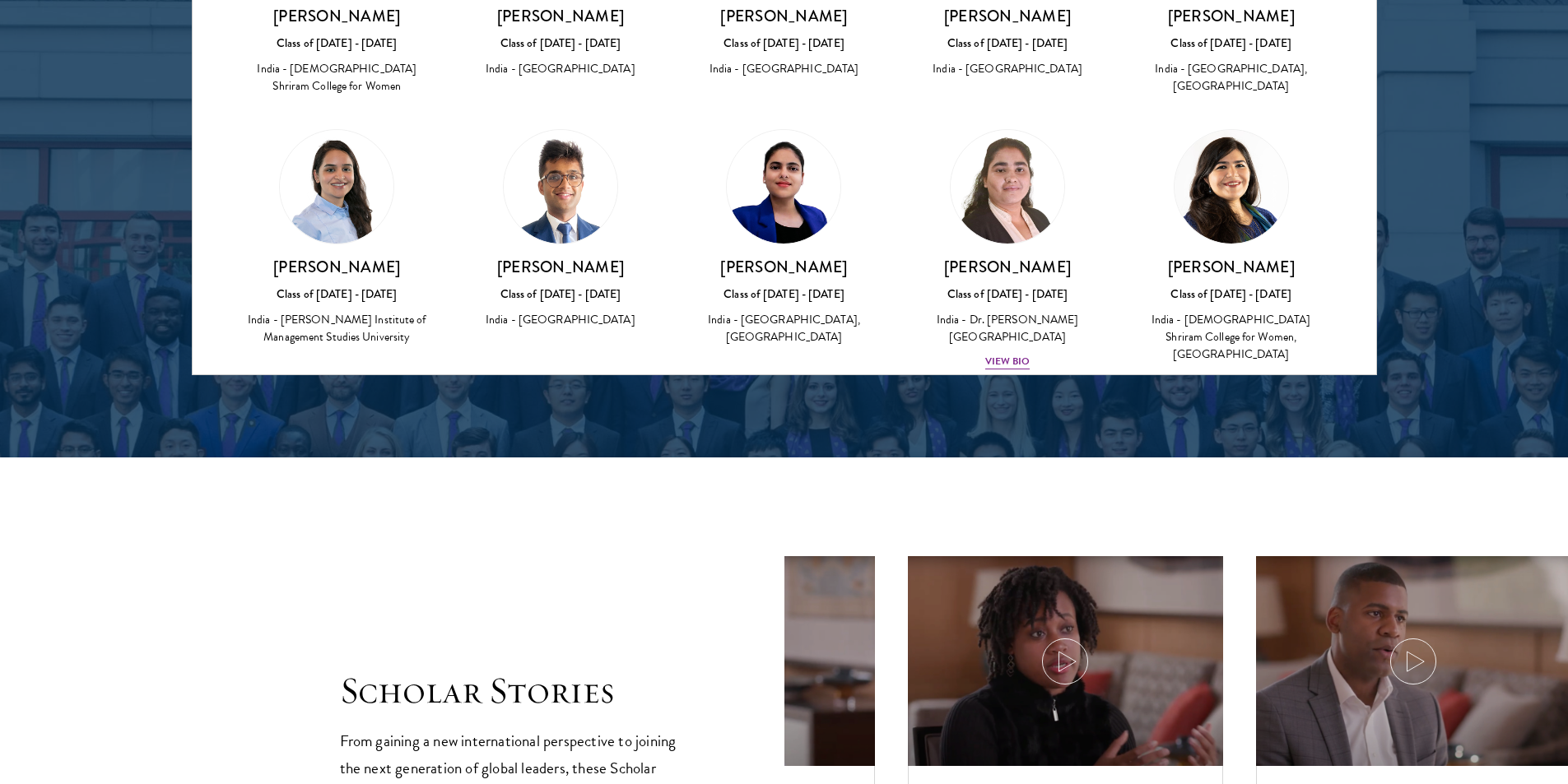
click at [775, 178] on img at bounding box center [783, 187] width 114 height 114
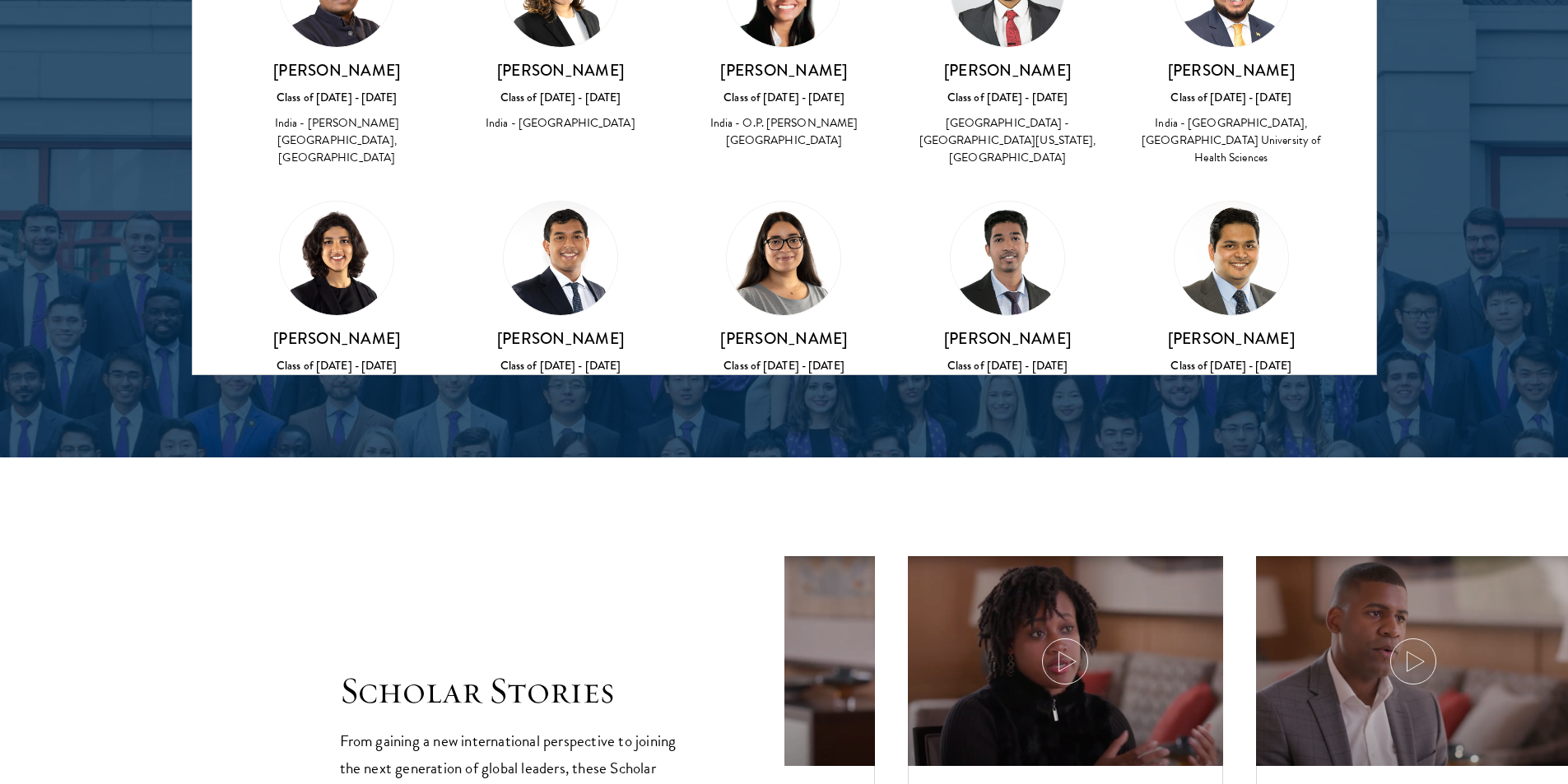
scroll to position [10, 0]
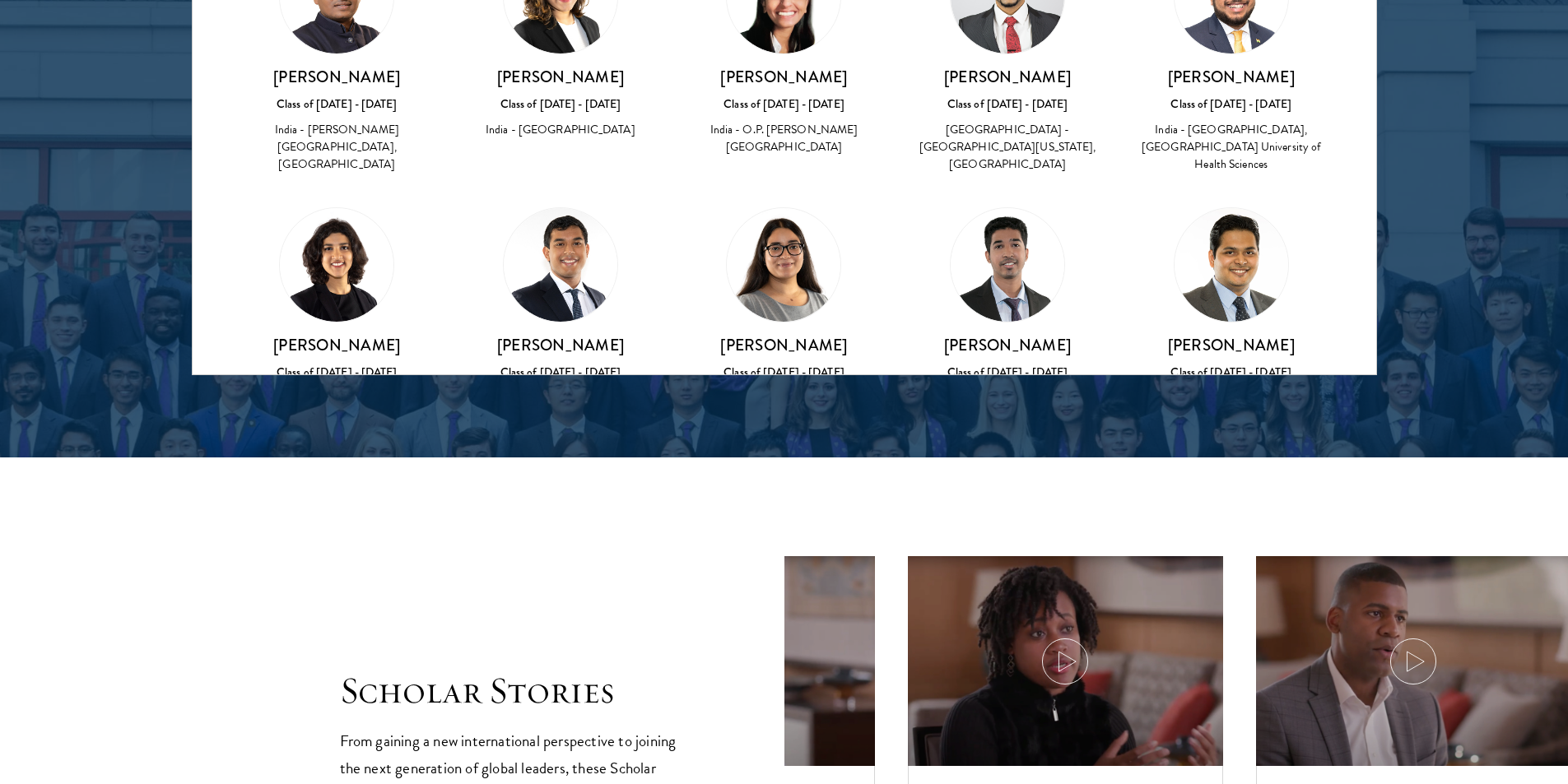
click at [795, 242] on img at bounding box center [783, 265] width 114 height 114
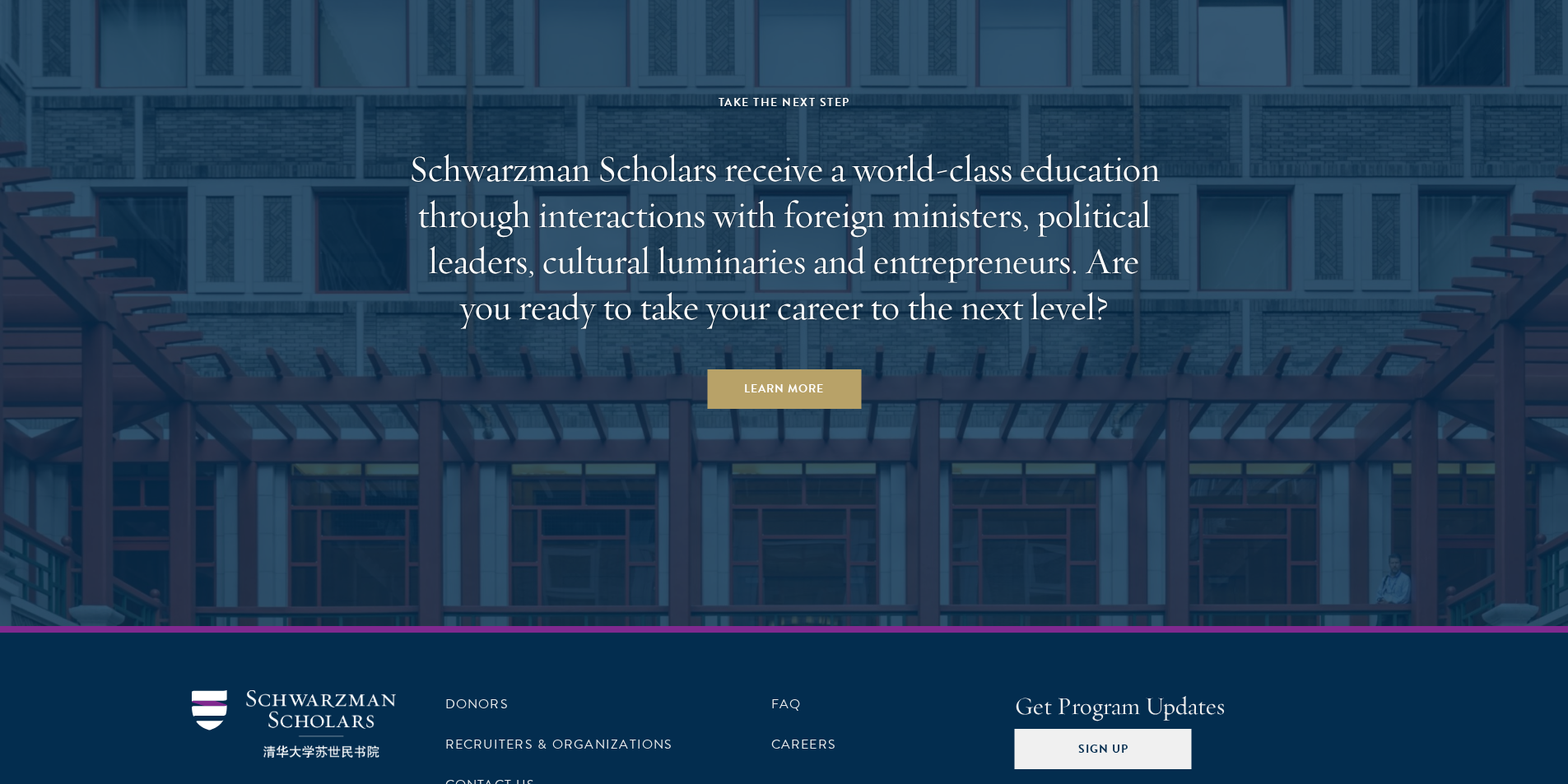
scroll to position [5138, 0]
